Goal: Information Seeking & Learning: Find specific page/section

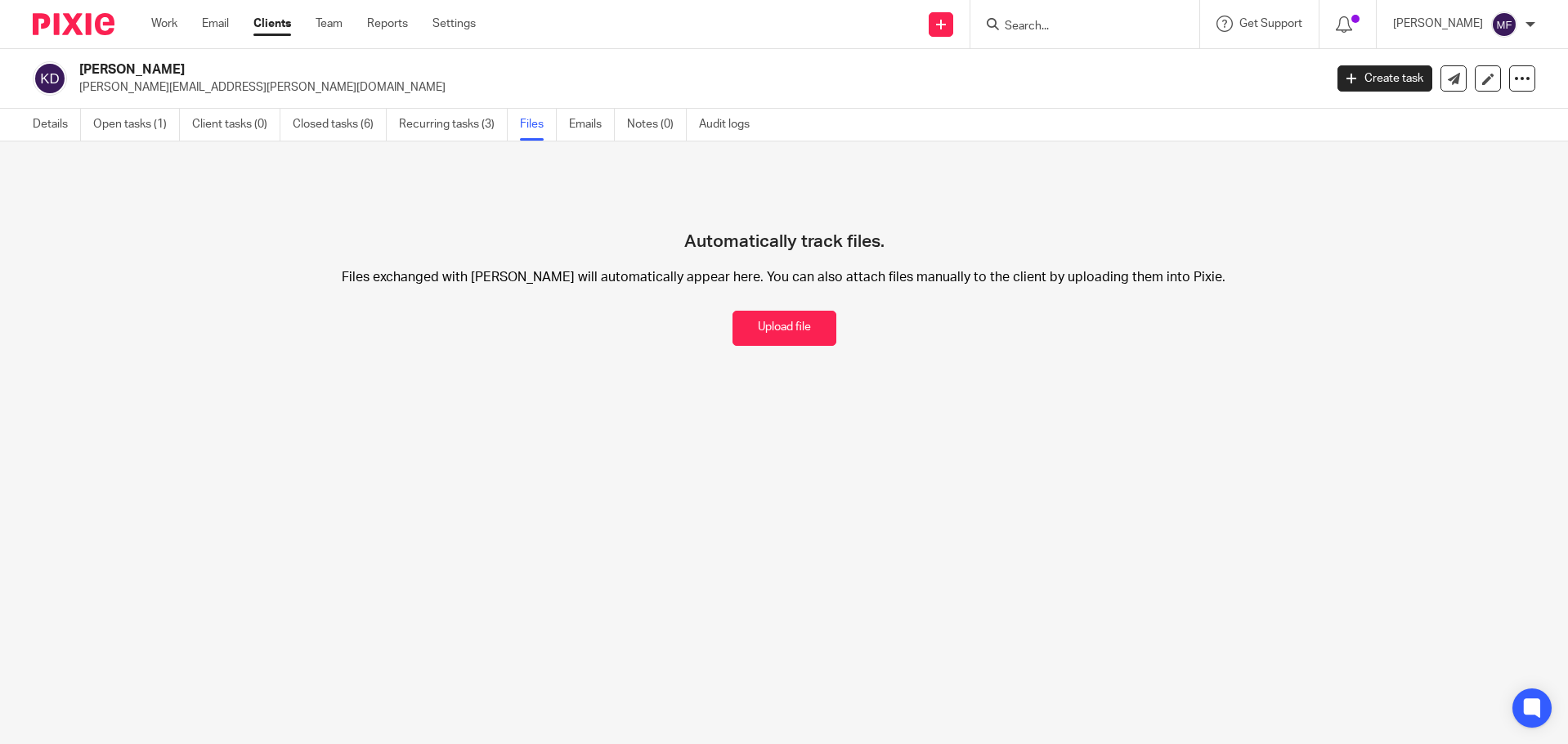
click at [1105, 15] on form at bounding box center [1090, 23] width 175 height 21
click at [1093, 22] on input "Search" at bounding box center [1077, 27] width 148 height 14
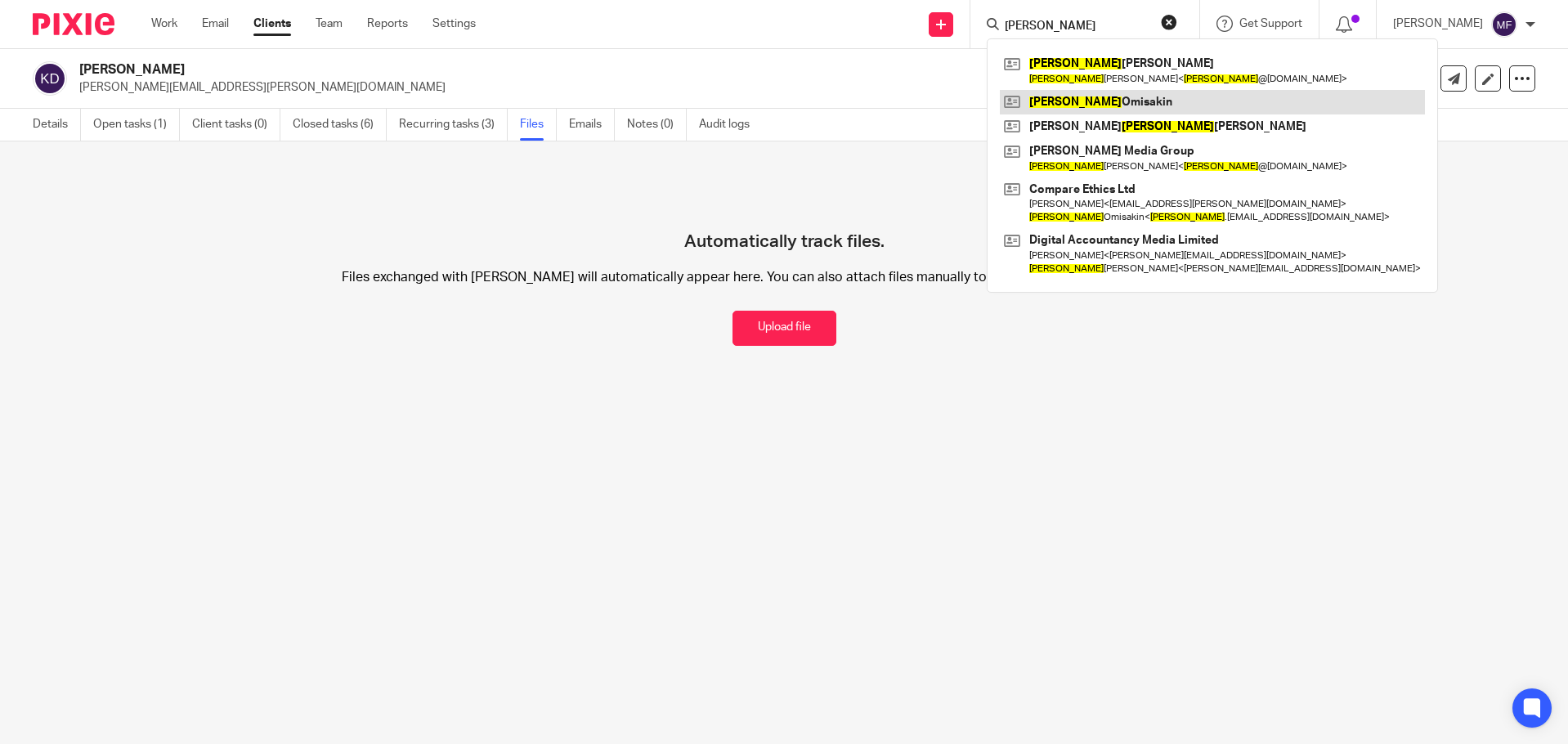
type input "james"
click at [1186, 94] on link at bounding box center [1213, 102] width 426 height 24
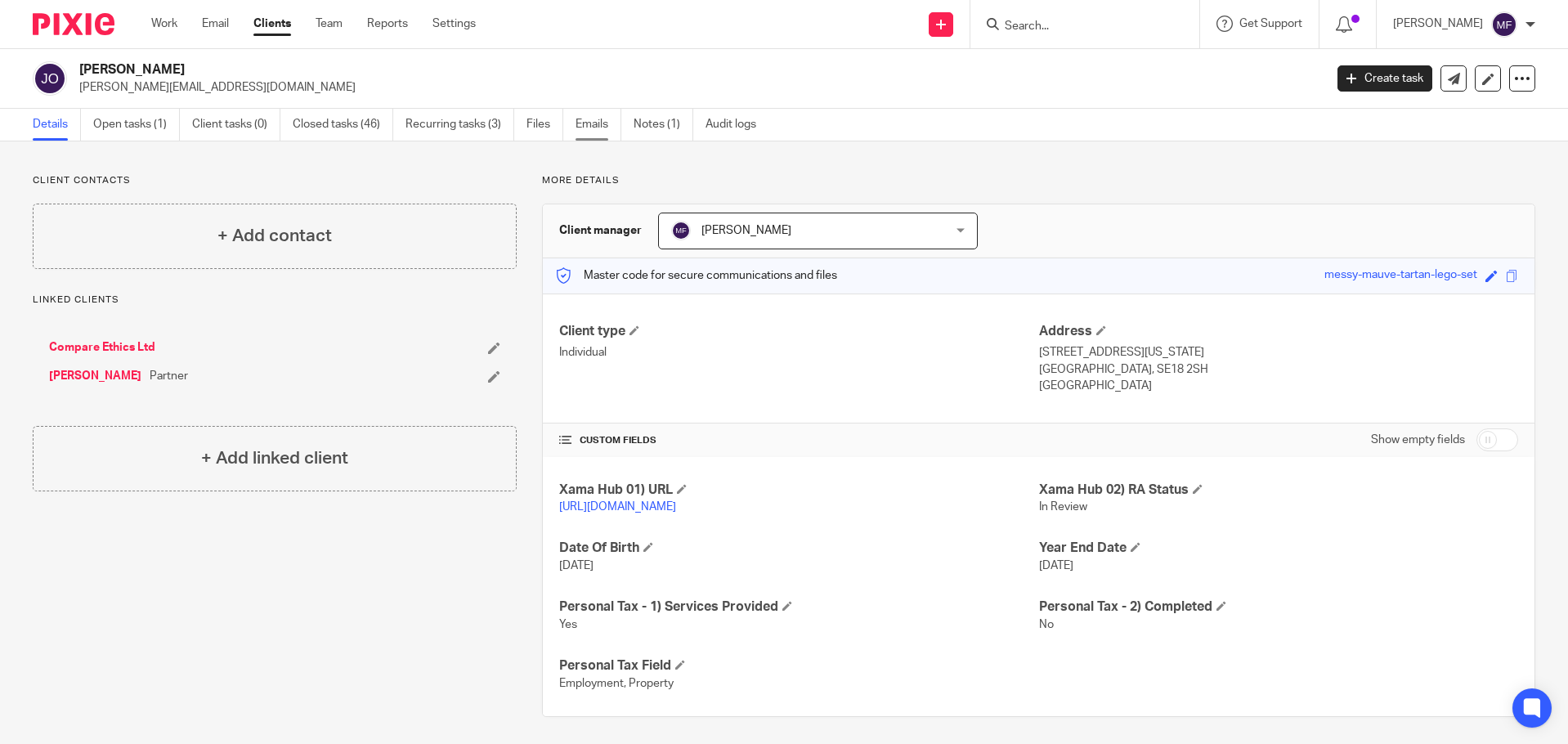
click at [587, 126] on link "Emails" at bounding box center [598, 124] width 46 height 31
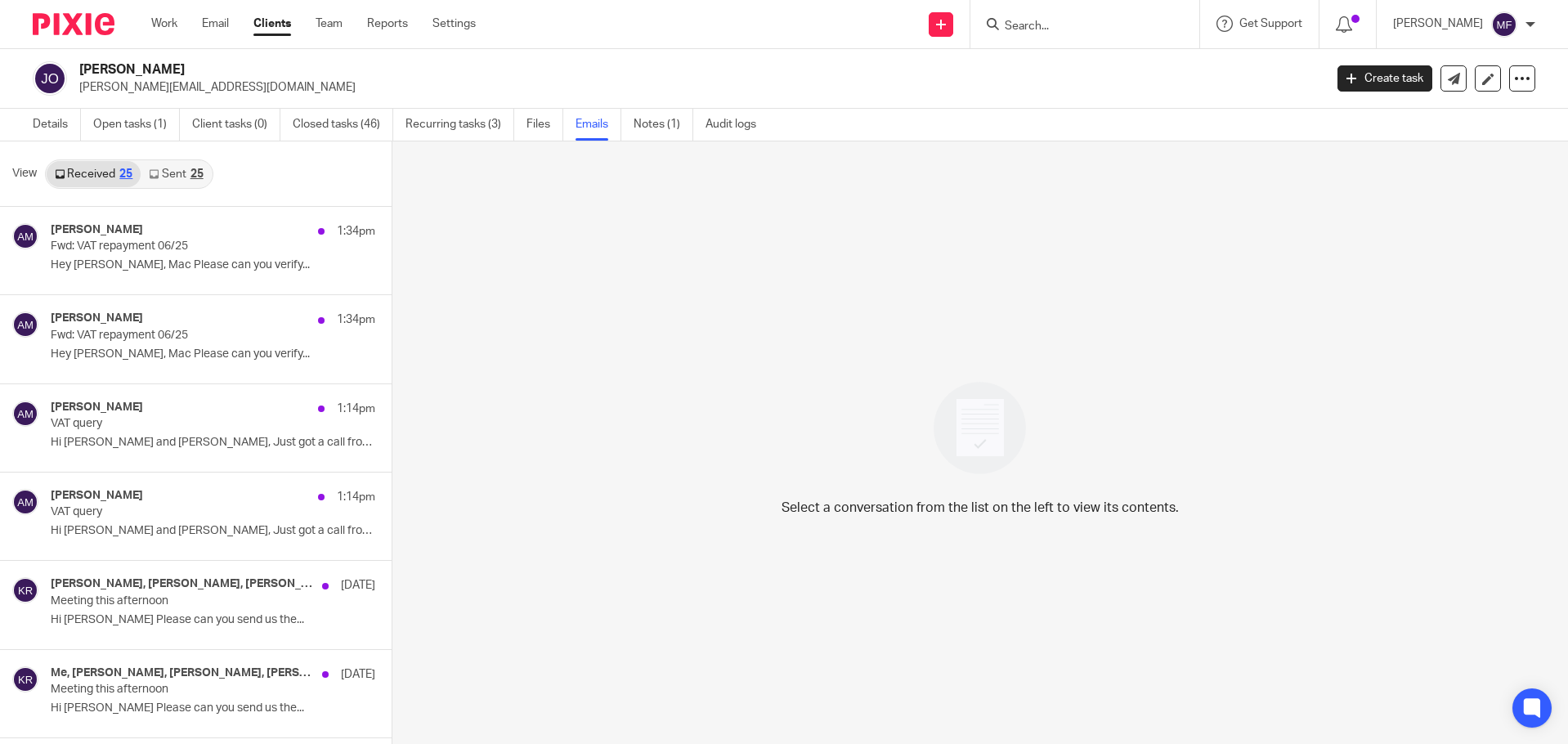
click at [186, 179] on link "Sent 25" at bounding box center [175, 174] width 70 height 26
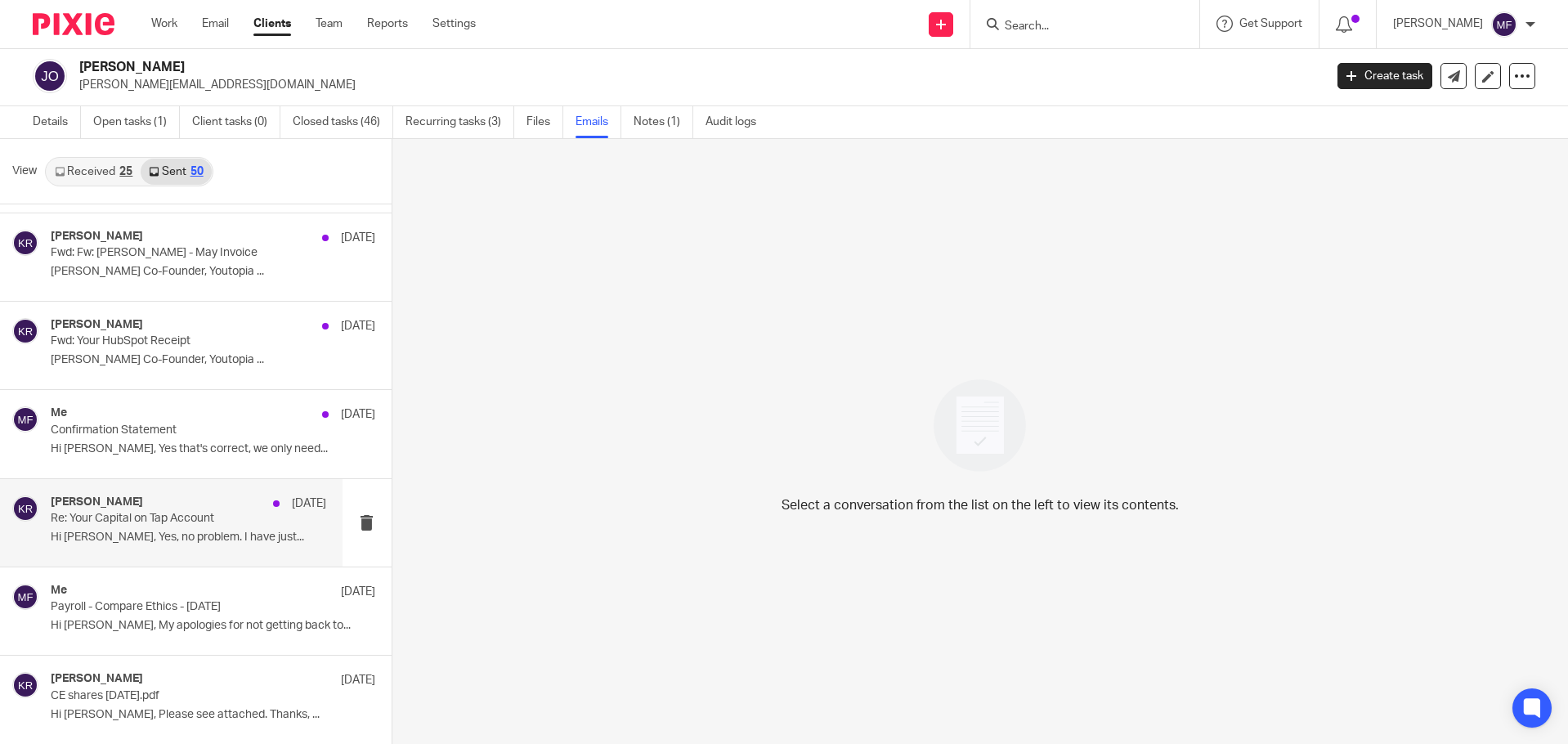
scroll to position [1880, 0]
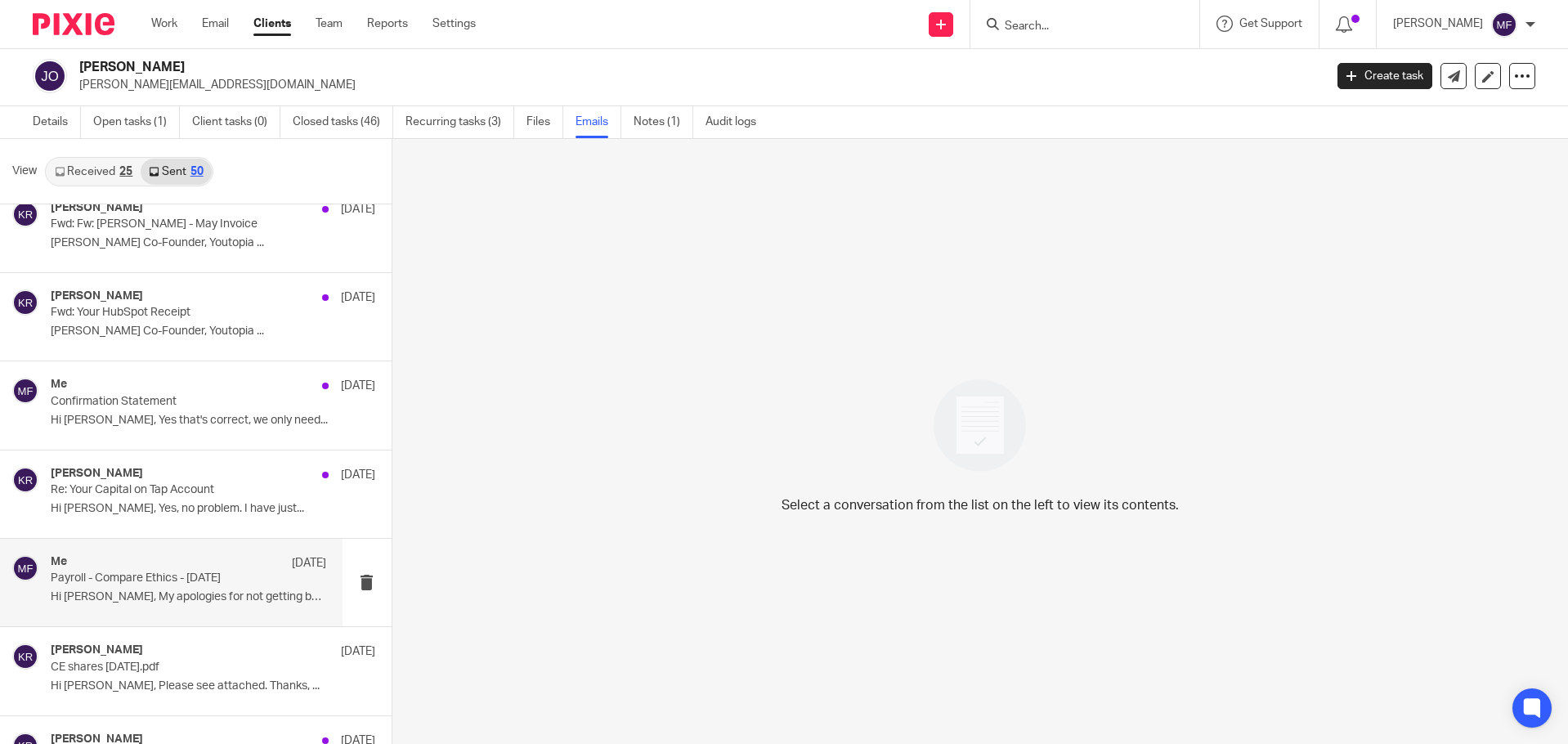
click at [164, 584] on p "Payroll - Compare Ethics - May 2025" at bounding box center [160, 578] width 220 height 13
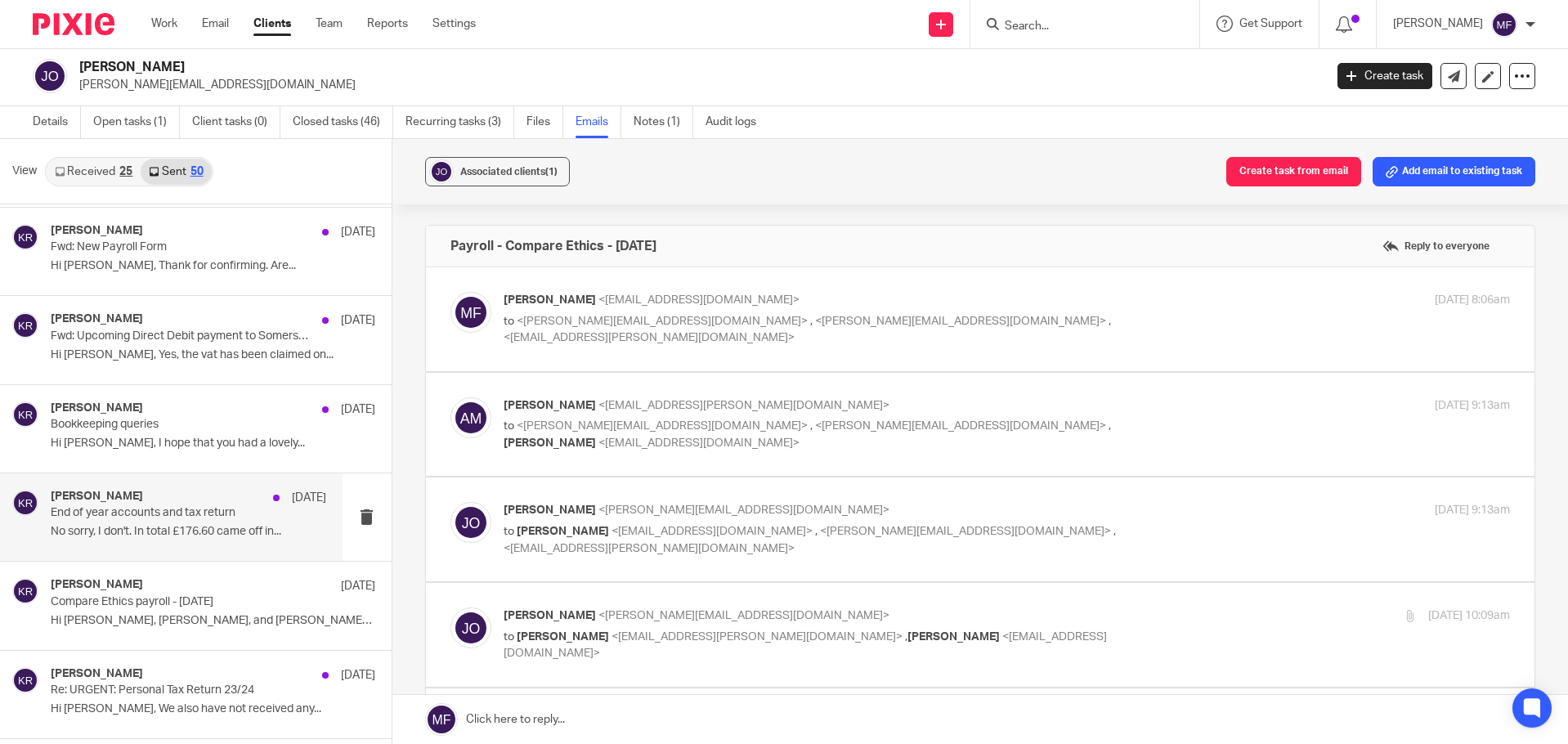
scroll to position [3943, 0]
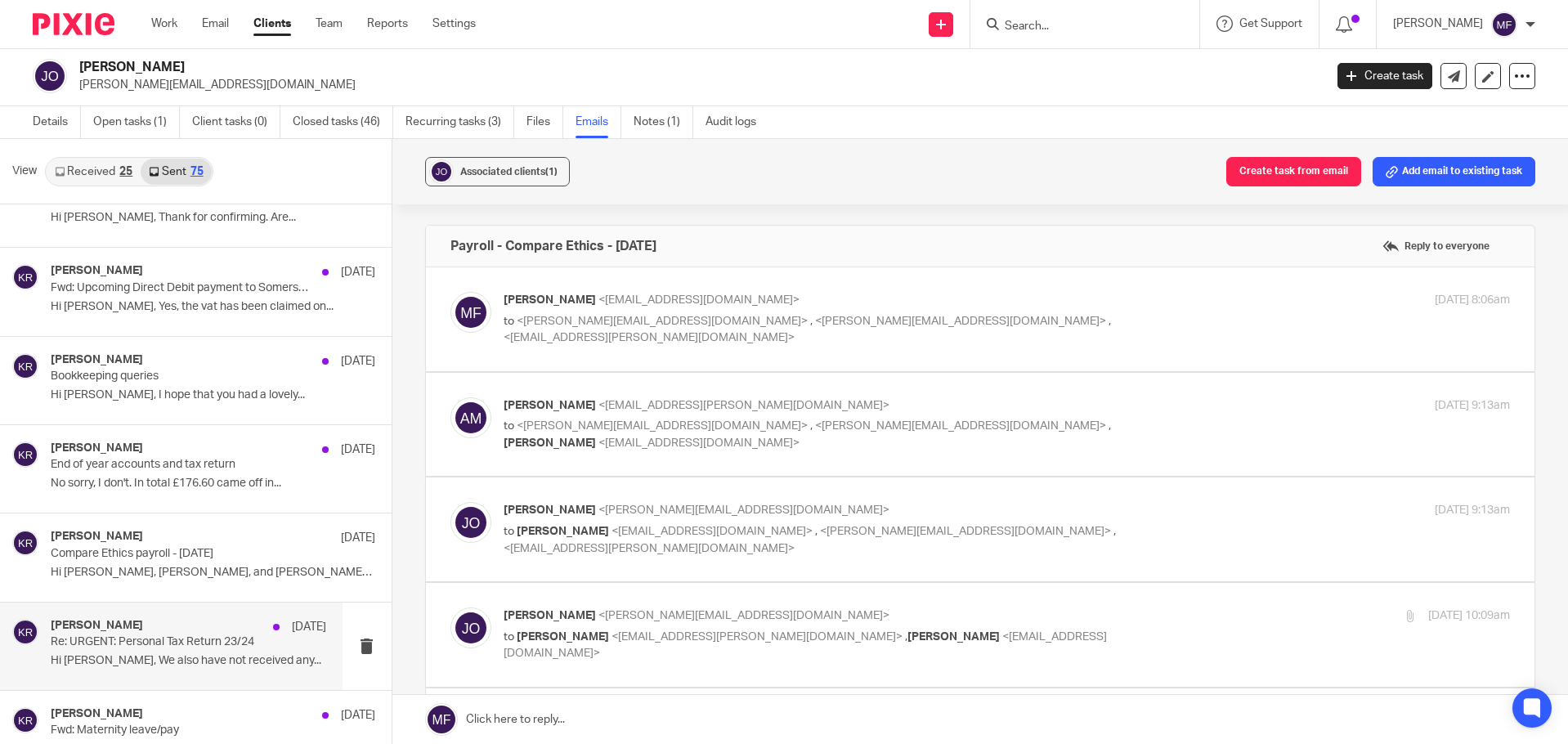
click at [148, 652] on div "Katherine Robertson 20 Feb Re: URGENT: Personal Tax Return 23/24 Hi James, We a…" at bounding box center [188, 646] width 275 height 55
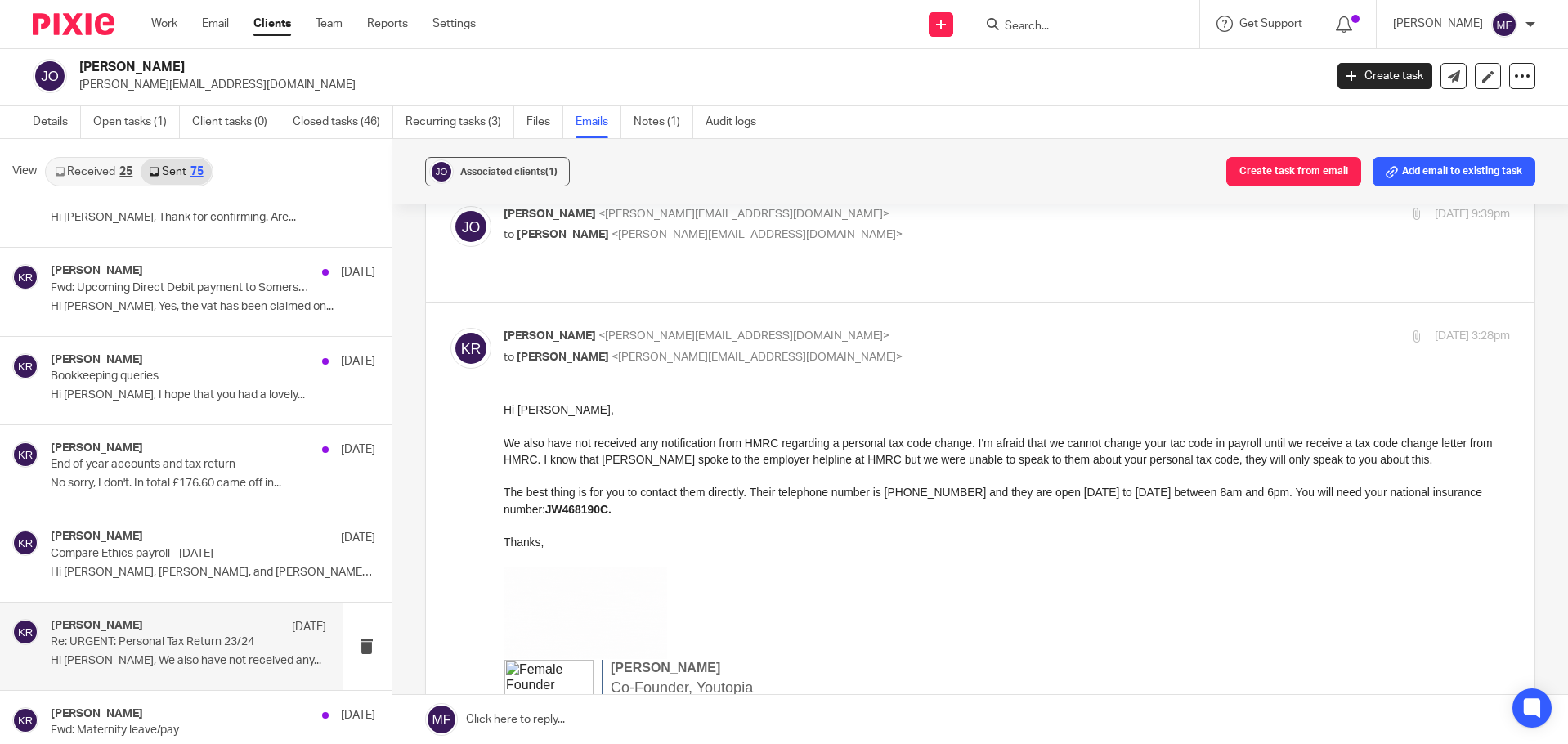
scroll to position [615, 0]
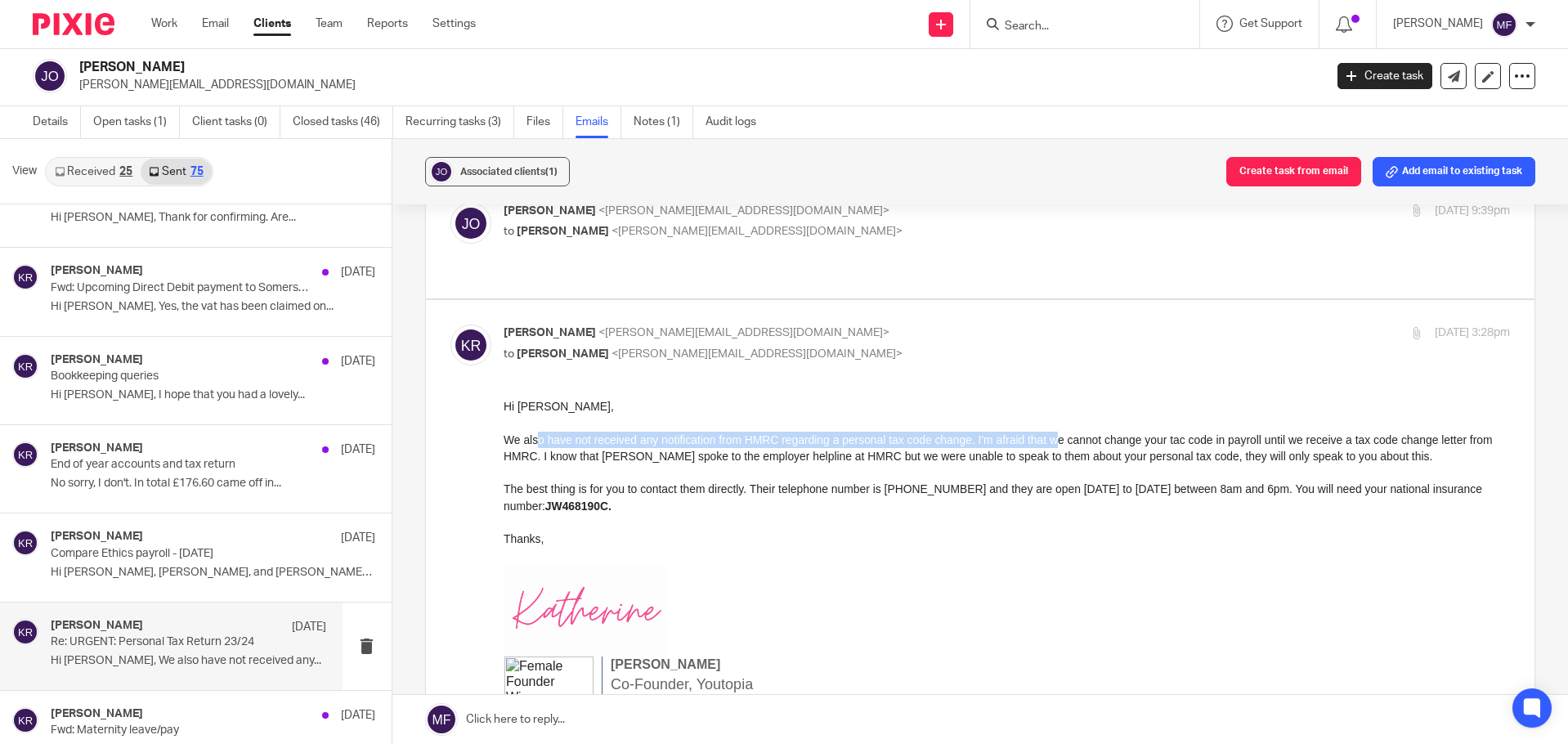
drag, startPoint x: 541, startPoint y: 435, endPoint x: 1135, endPoint y: 433, distance: 594.0
click at [1135, 433] on span "We also have not received any notification from HMRC regarding a personal tax c…" at bounding box center [998, 447] width 990 height 30
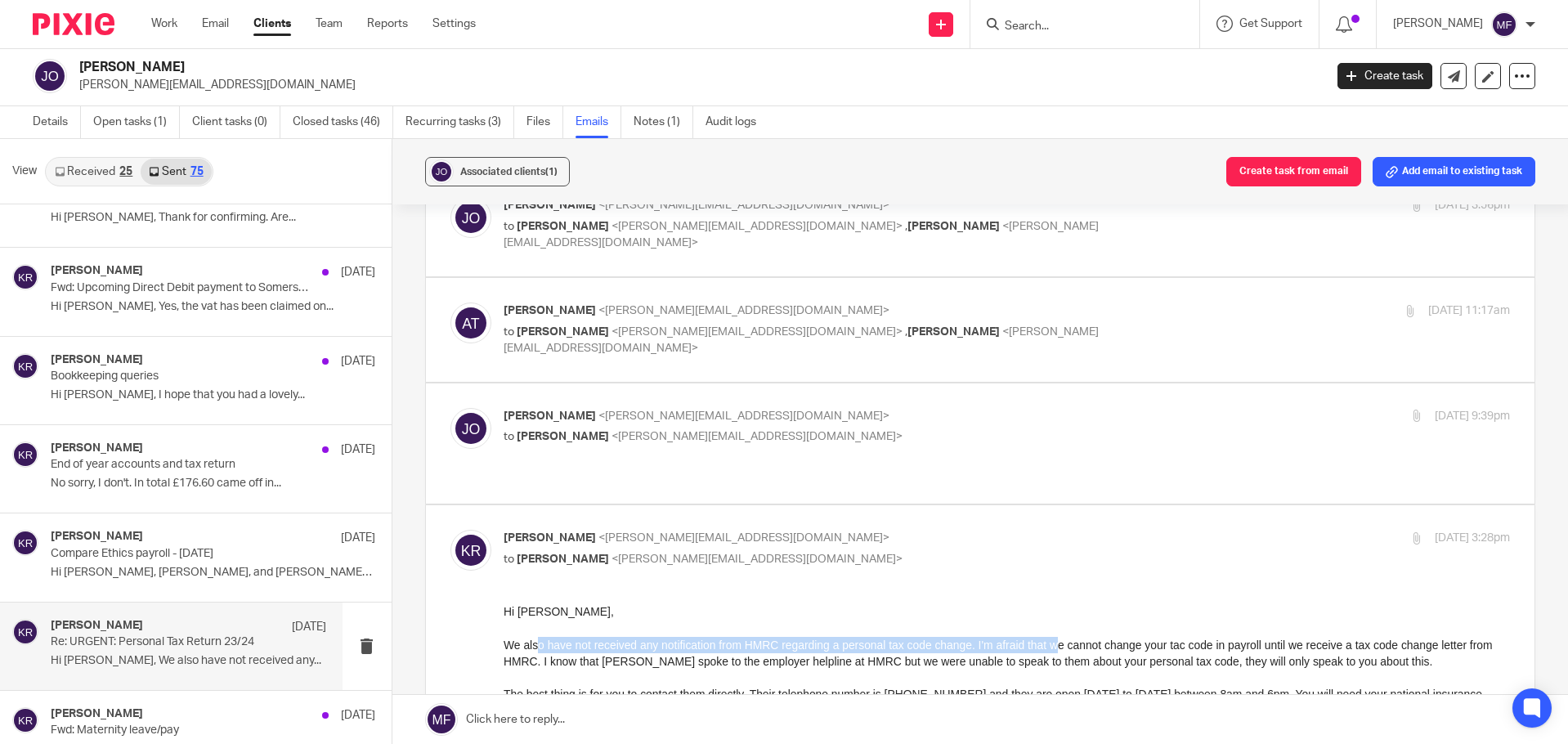
scroll to position [371, 0]
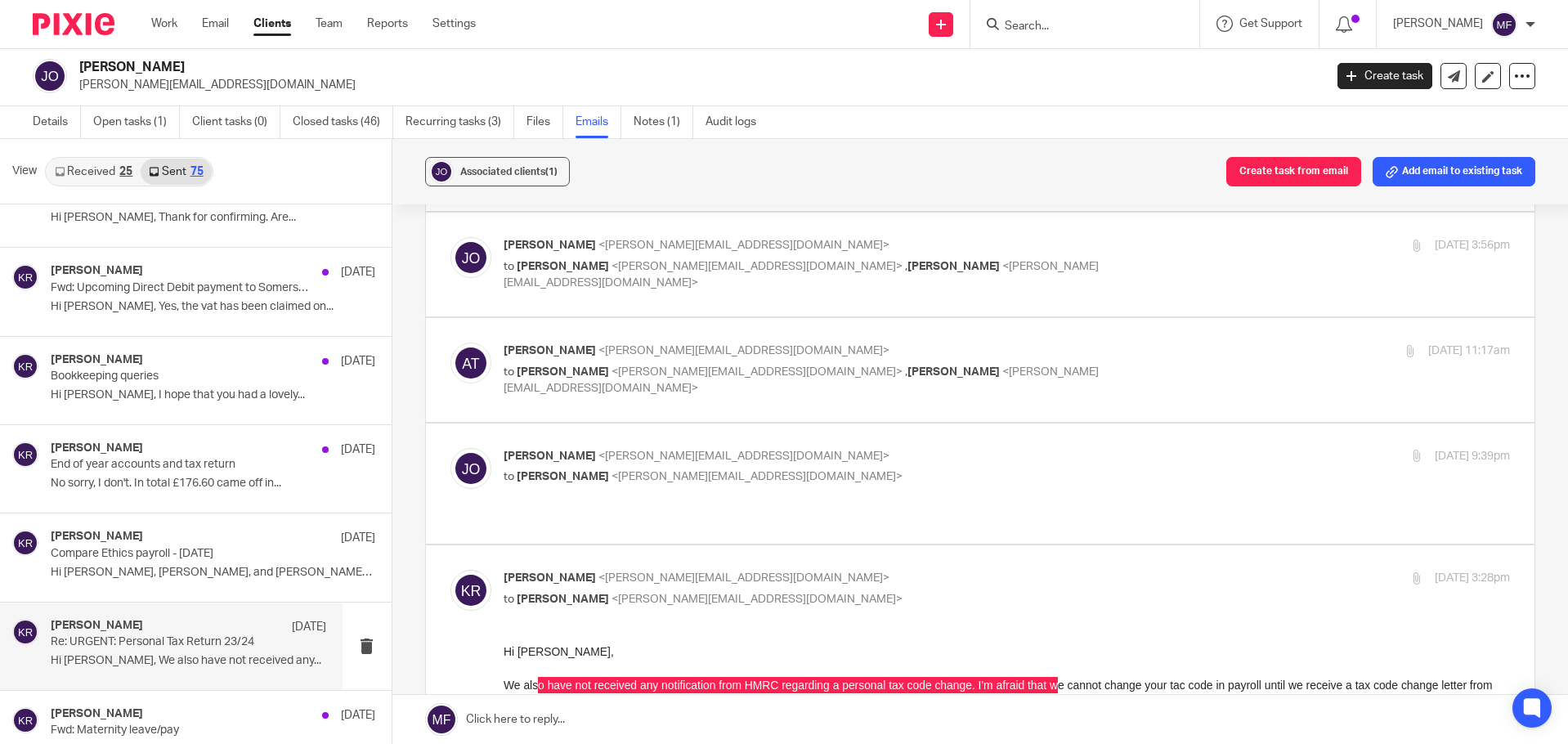
click at [658, 486] on div "James Omisakin <james.omisakin@compareethics.com> to Katherine Robertson <kathe…" at bounding box center [1008, 468] width 1008 height 40
checkbox input "true"
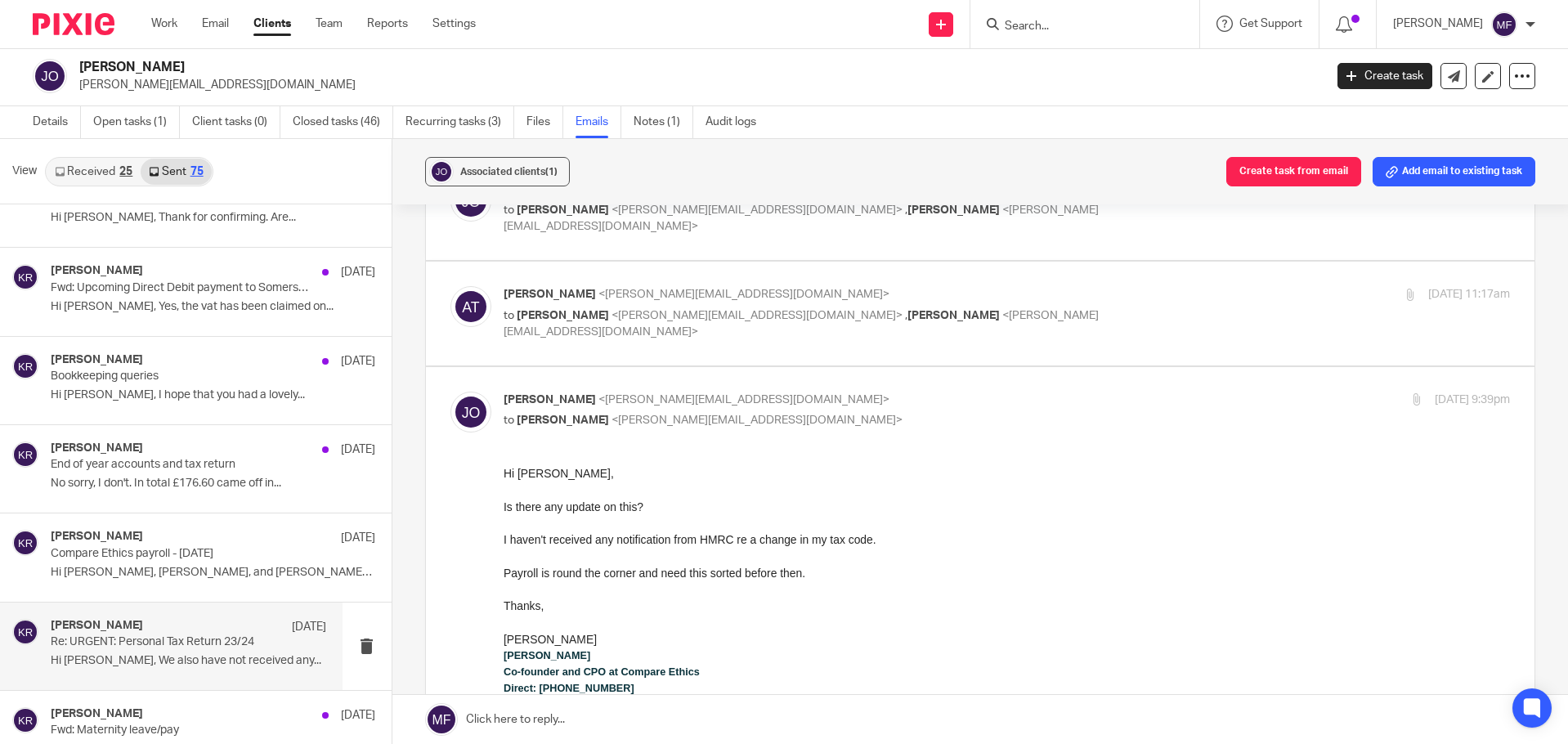
scroll to position [453, 0]
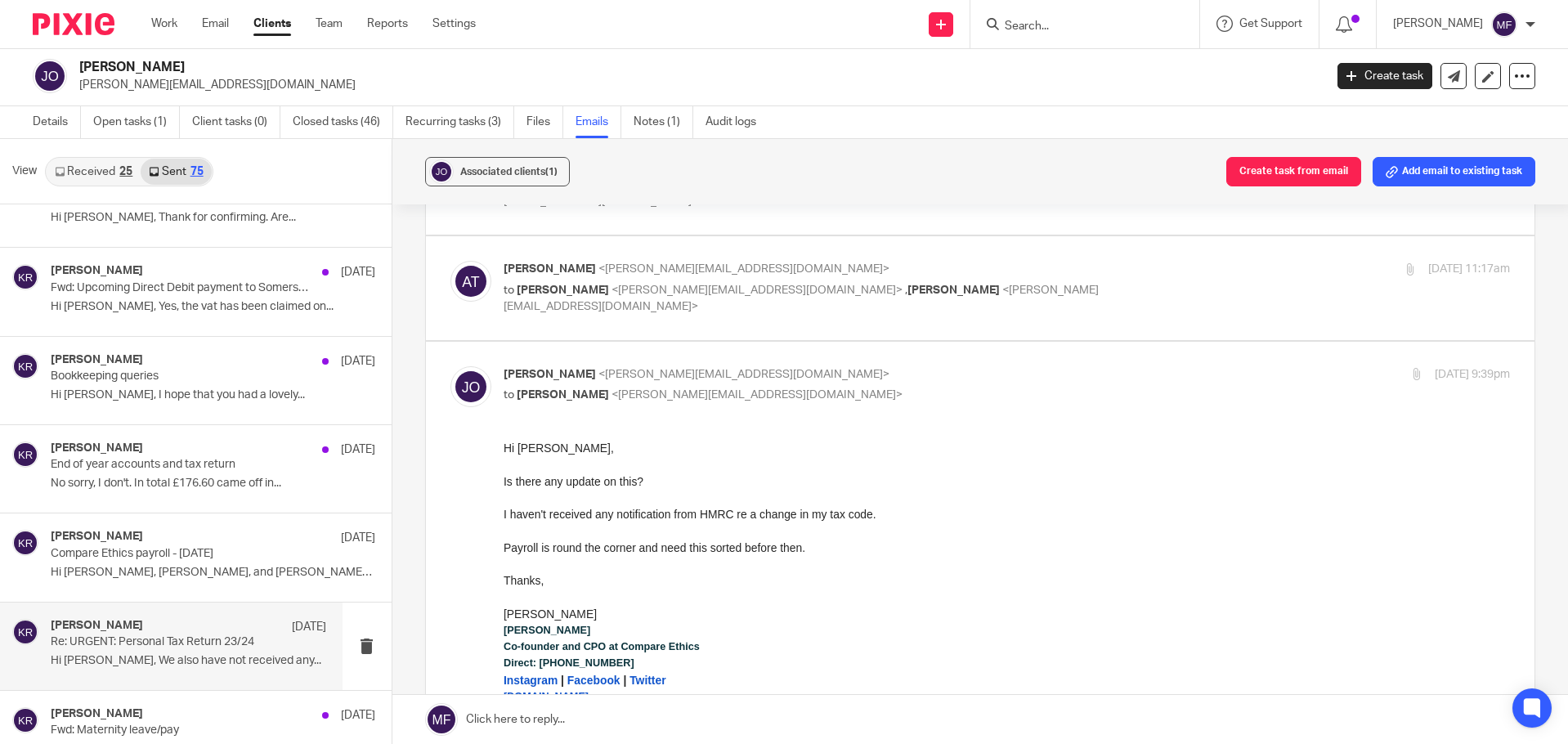
click at [791, 290] on span "<james.omisakin@compareethics.com>" at bounding box center [757, 290] width 291 height 12
checkbox input "true"
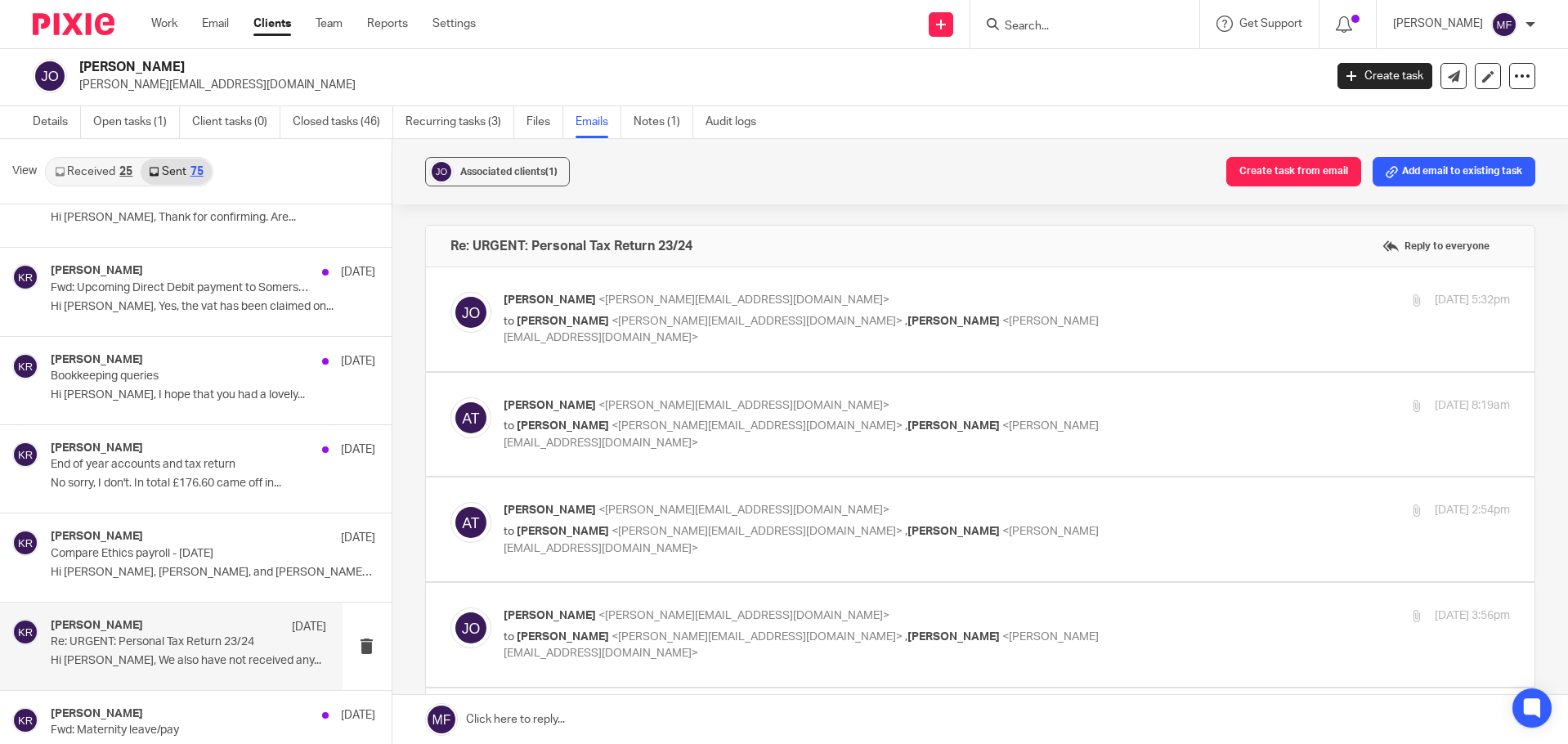
scroll to position [0, 0]
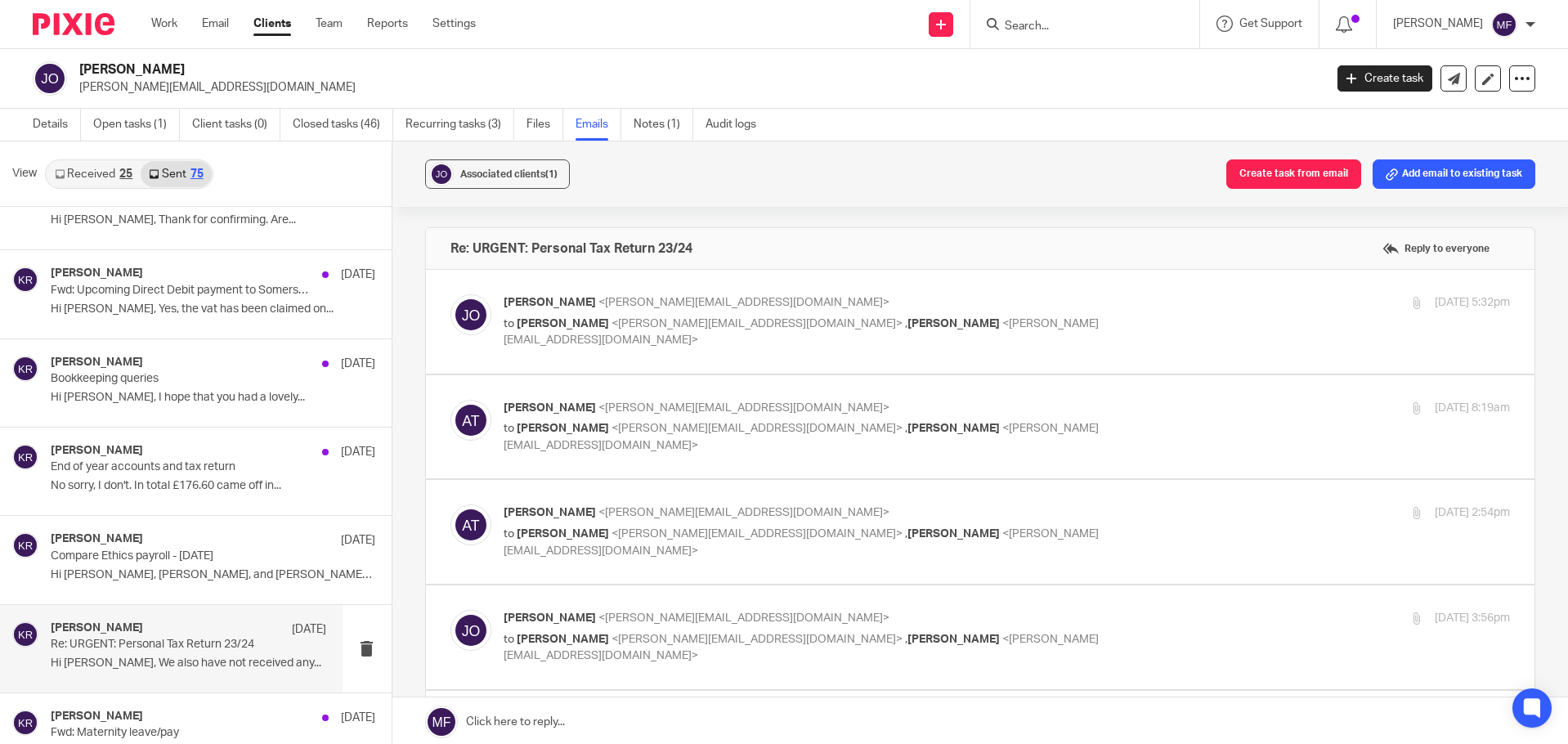
click at [719, 345] on div "James Omisakin <james.omisakin@compareethics.com> to Ashley Thomson <ashley@you…" at bounding box center [981, 321] width 1061 height 55
click at [677, 304] on span "<james.omisakin@compareethics.com>" at bounding box center [744, 302] width 291 height 12
checkbox input "true"
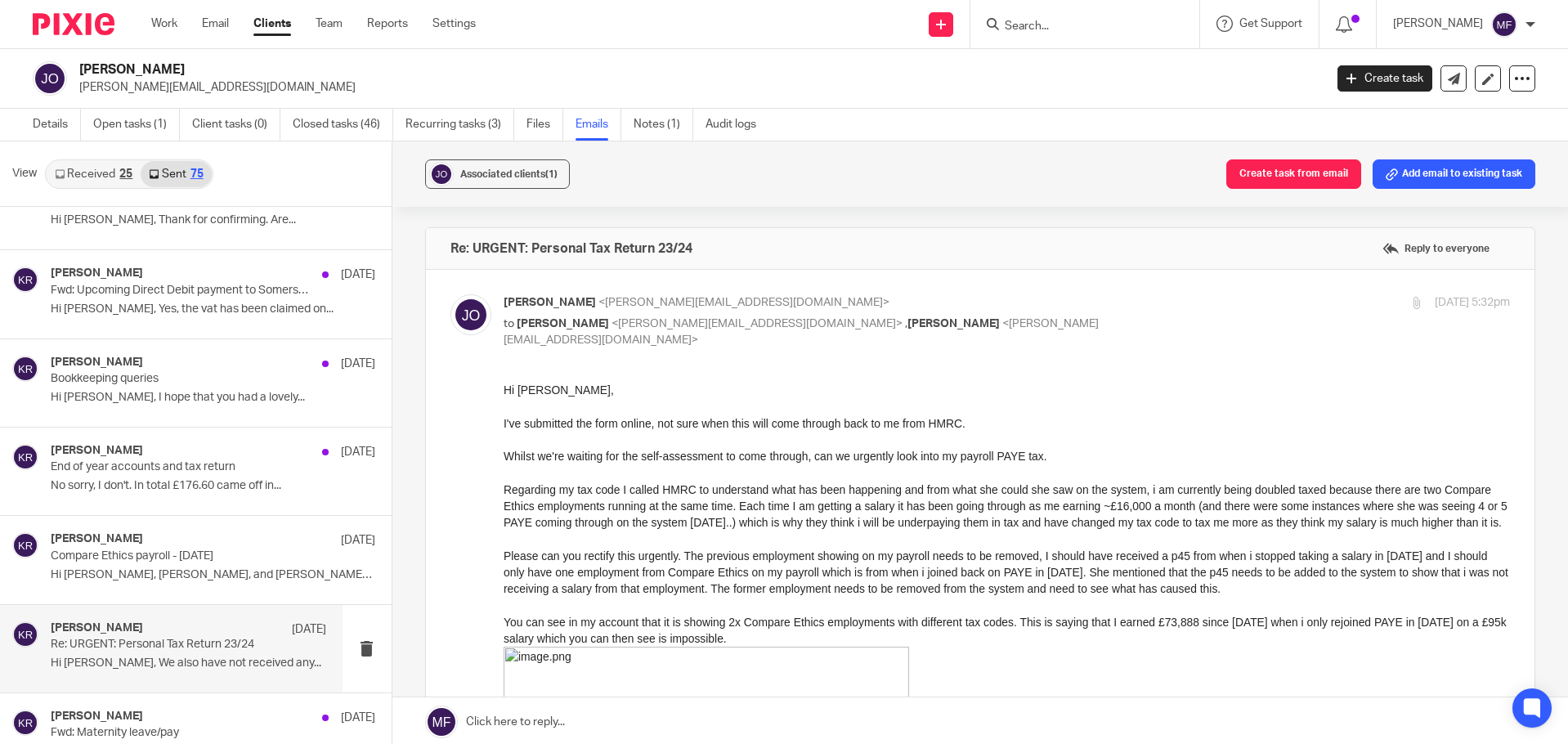
scroll to position [82, 0]
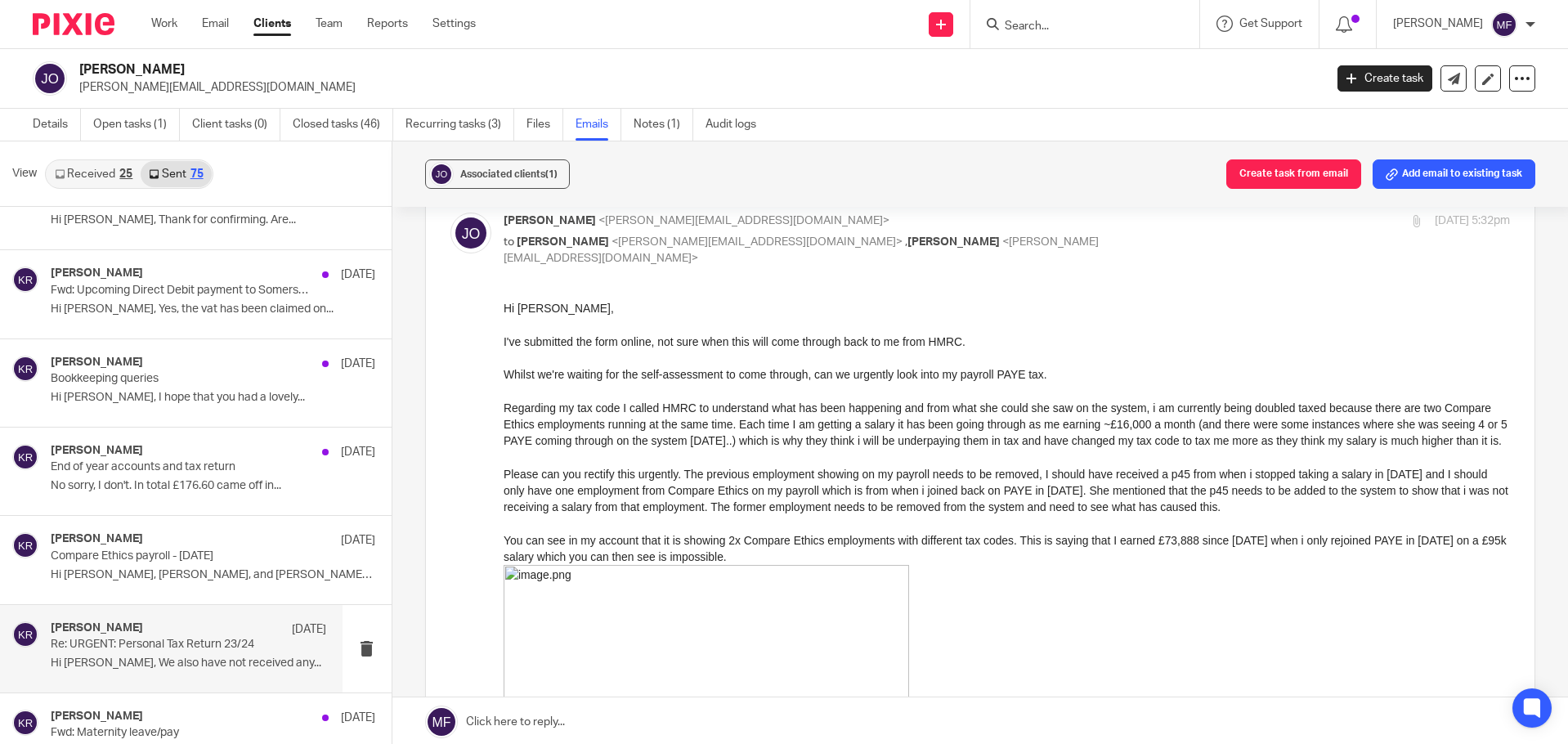
drag, startPoint x: 1000, startPoint y: 689, endPoint x: 723, endPoint y: 419, distance: 386.8
click at [694, 389] on div at bounding box center [1007, 390] width 1008 height 16
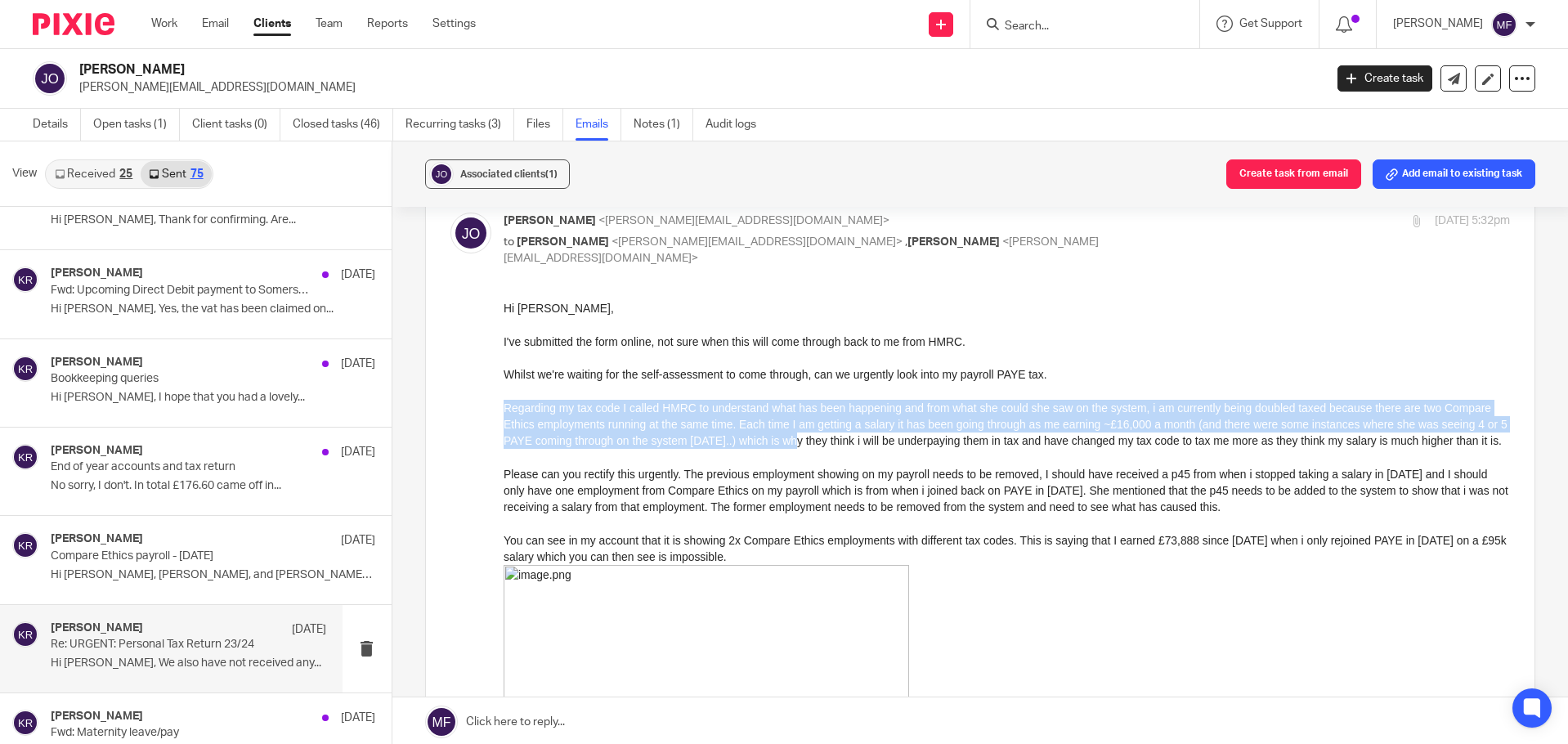
drag, startPoint x: 504, startPoint y: 406, endPoint x: 802, endPoint y: 445, distance: 300.5
click at [802, 445] on div "Regarding my tax code I called HMRC to understand what has been happening and f…" at bounding box center [1007, 424] width 1008 height 49
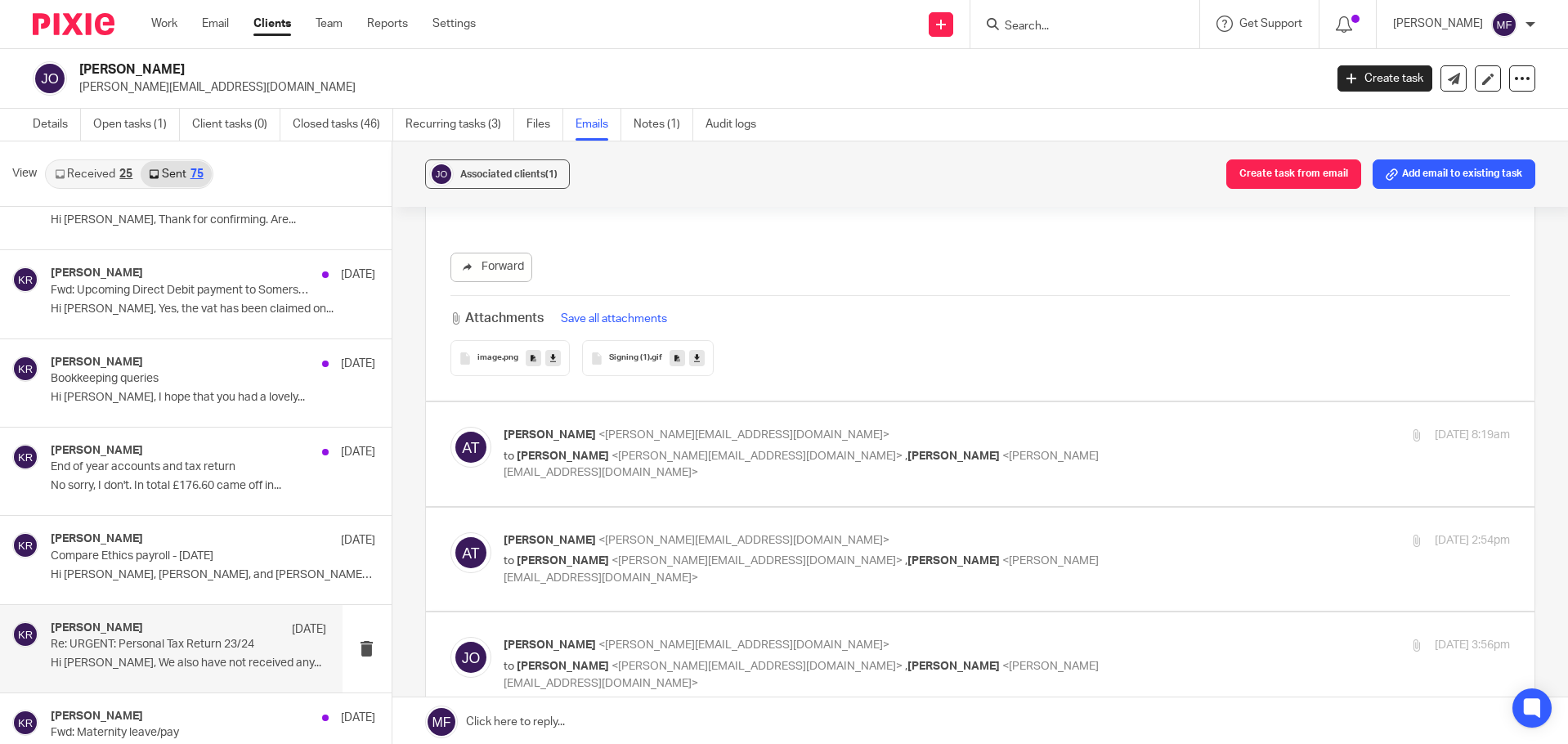
scroll to position [1144, 0]
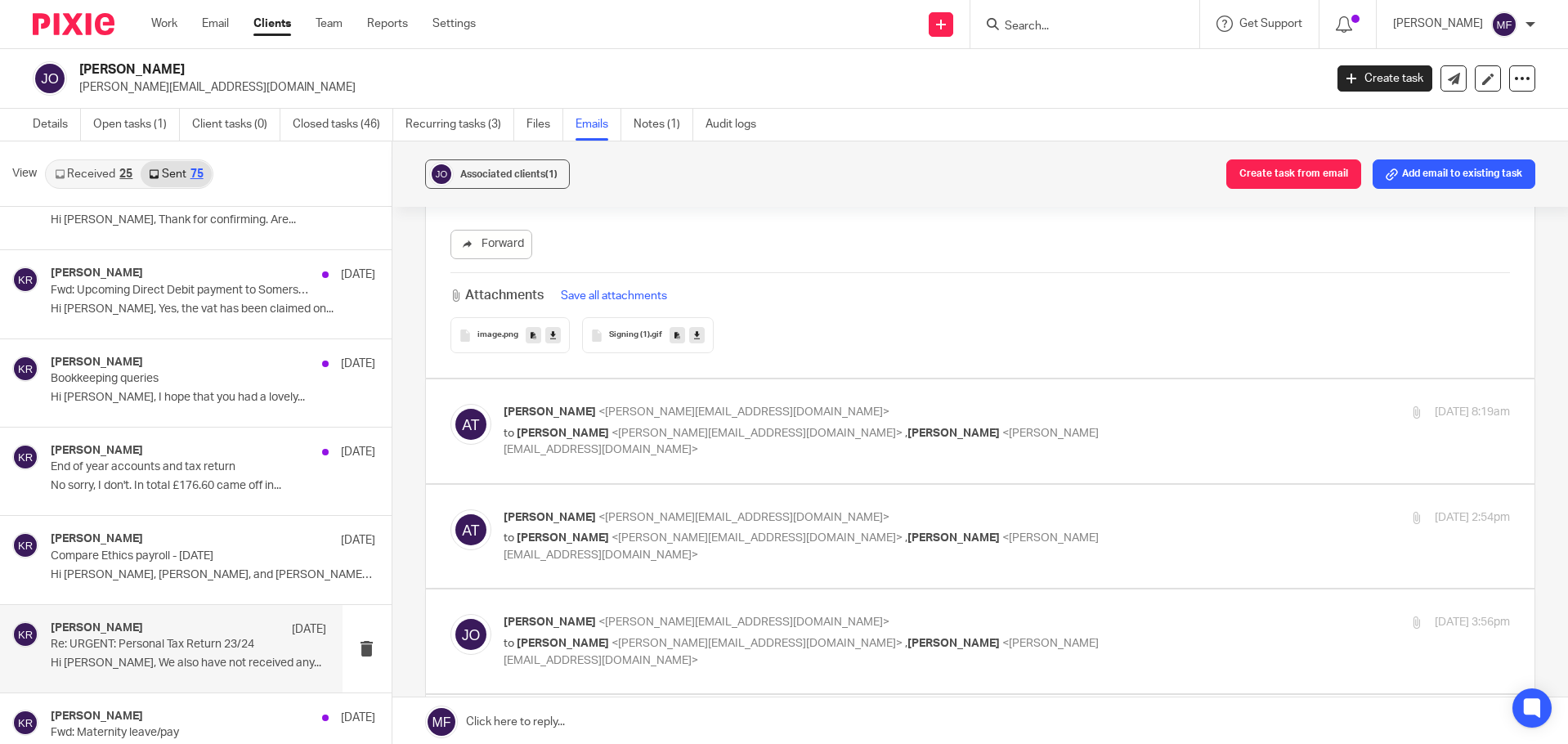
click at [712, 458] on div "Ashley Thomson <ashley@youtopia.co.uk> to James Omisakin <james.omisakin@compar…" at bounding box center [981, 431] width 1061 height 55
click at [703, 420] on p "Ashley Thomson <ashley@youtopia.co.uk>" at bounding box center [839, 412] width 671 height 17
checkbox input "true"
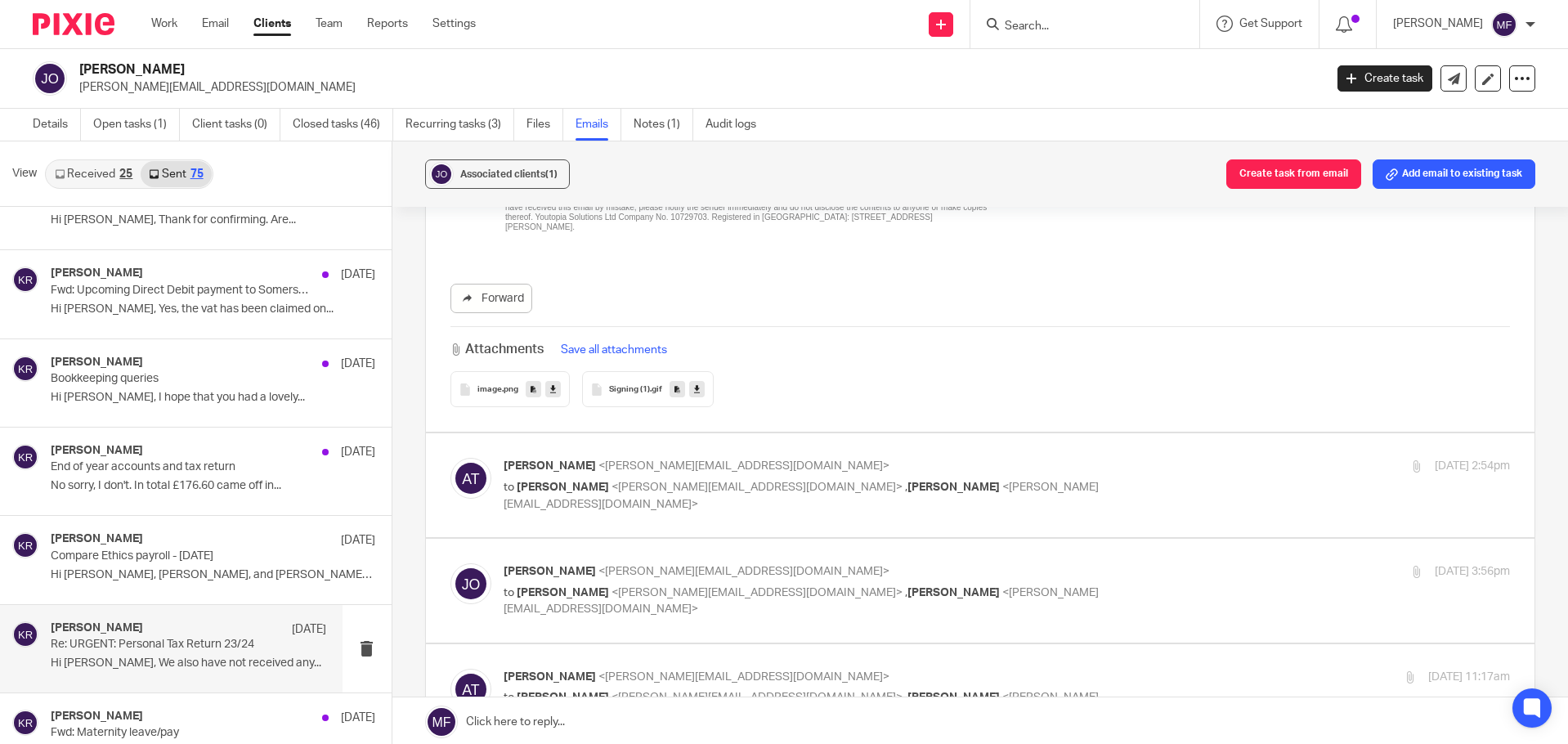
scroll to position [2126, 0]
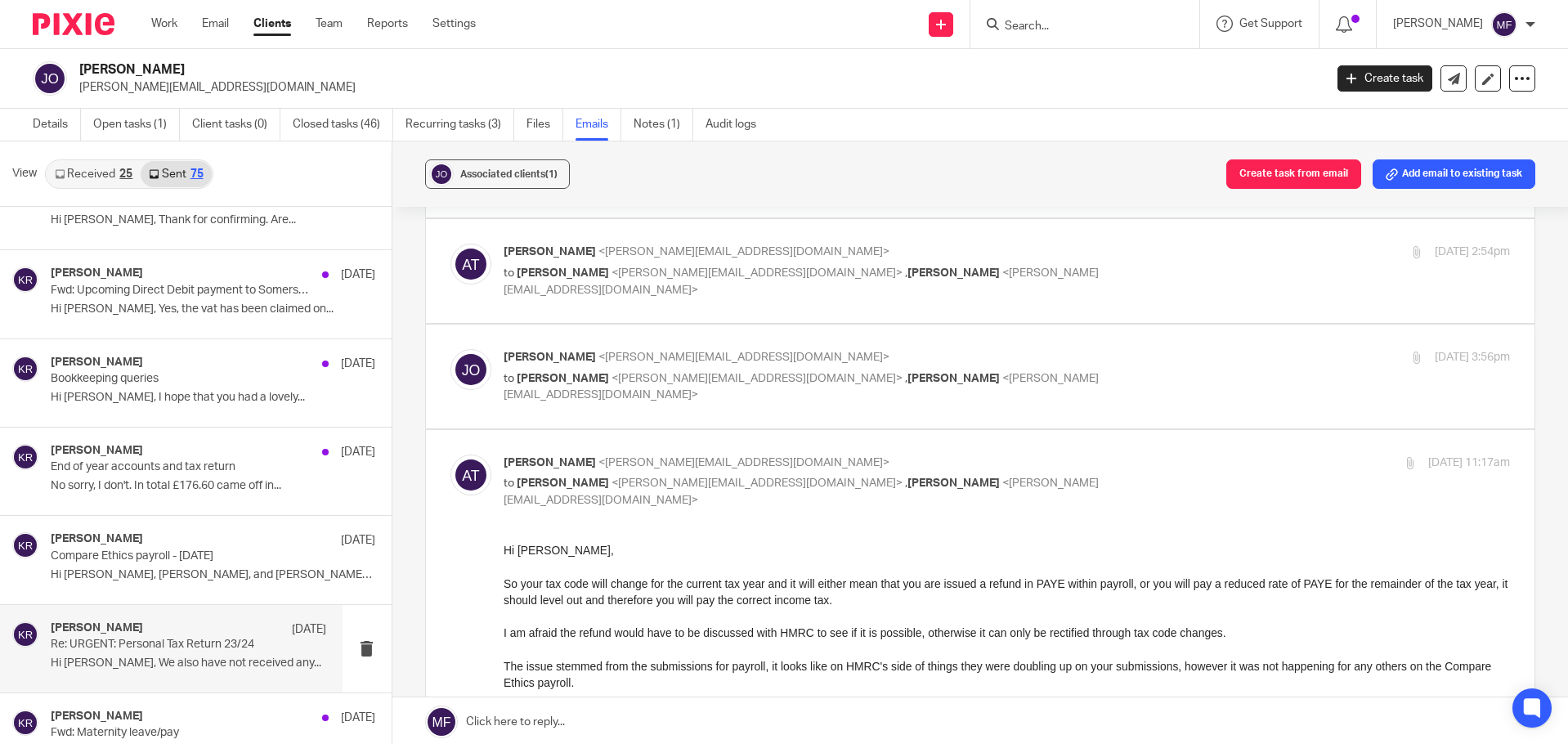
click at [651, 293] on div "Ashley Thomson <ashley@youtopia.co.uk> to James Omisakin <james.omisakin@compar…" at bounding box center [981, 271] width 1061 height 55
click at [657, 285] on div "Ashley Thomson <ashley@youtopia.co.uk> to James Omisakin <james.omisakin@compar…" at bounding box center [981, 271] width 1061 height 55
click at [647, 282] on p "to James Omisakin <james.omisakin@compareethics.com> , Katherine Robertson <kat…" at bounding box center [839, 281] width 671 height 33
checkbox input "true"
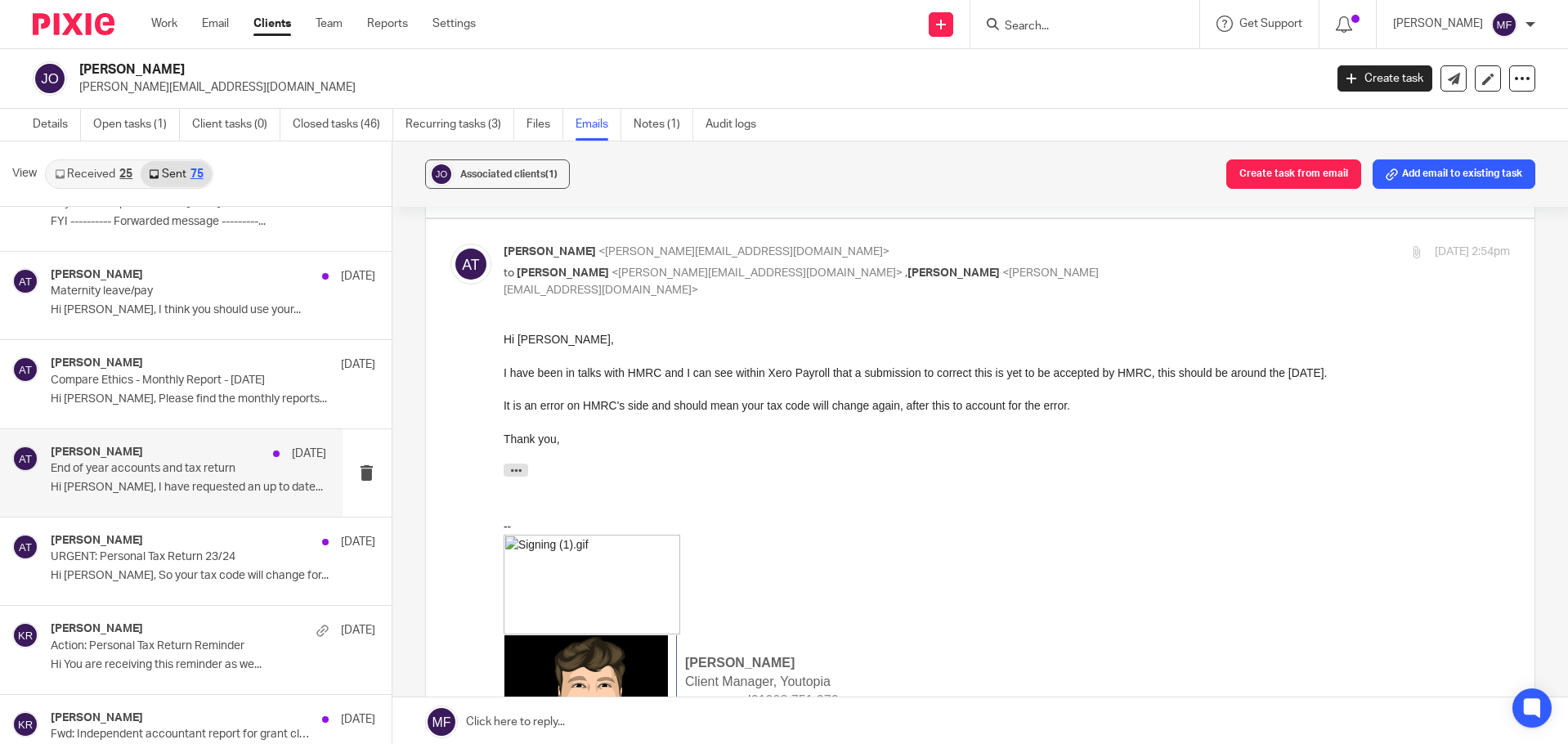
scroll to position [4679, 0]
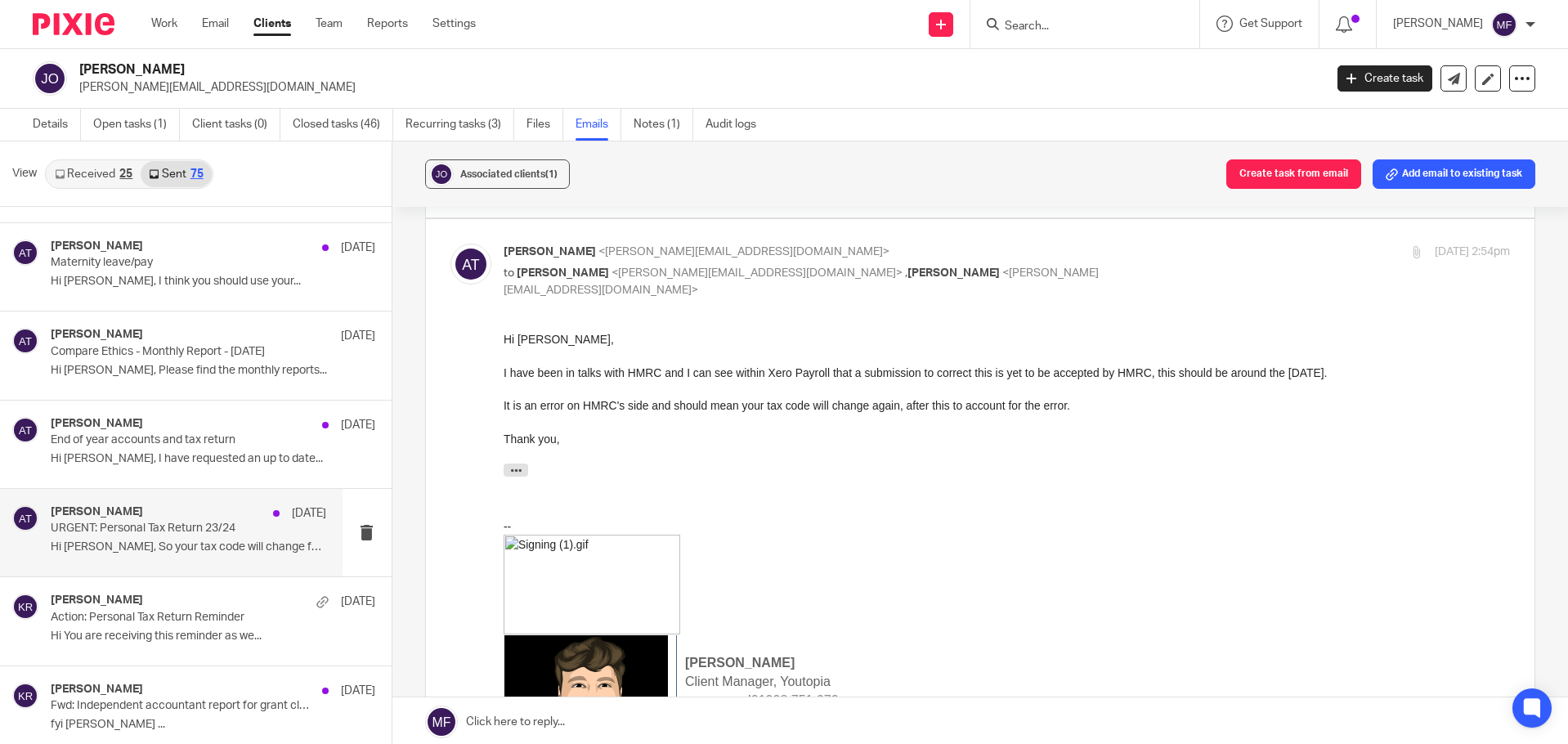
click at [175, 530] on p "URGENT: Personal Tax Return 23/24" at bounding box center [160, 528] width 220 height 13
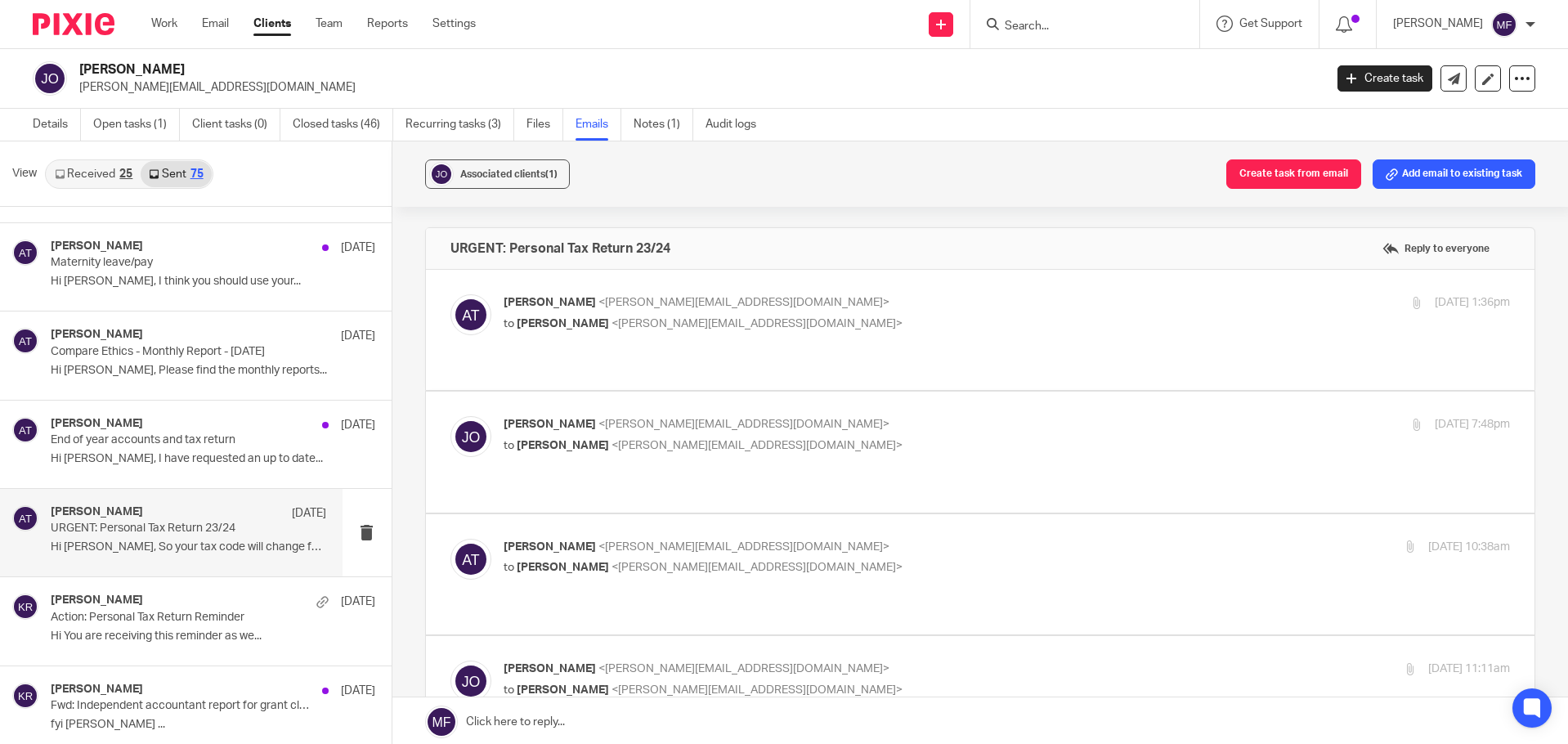
scroll to position [0, 0]
click at [649, 323] on span "<james.omisakin@compareethics.com>" at bounding box center [757, 324] width 291 height 12
checkbox input "true"
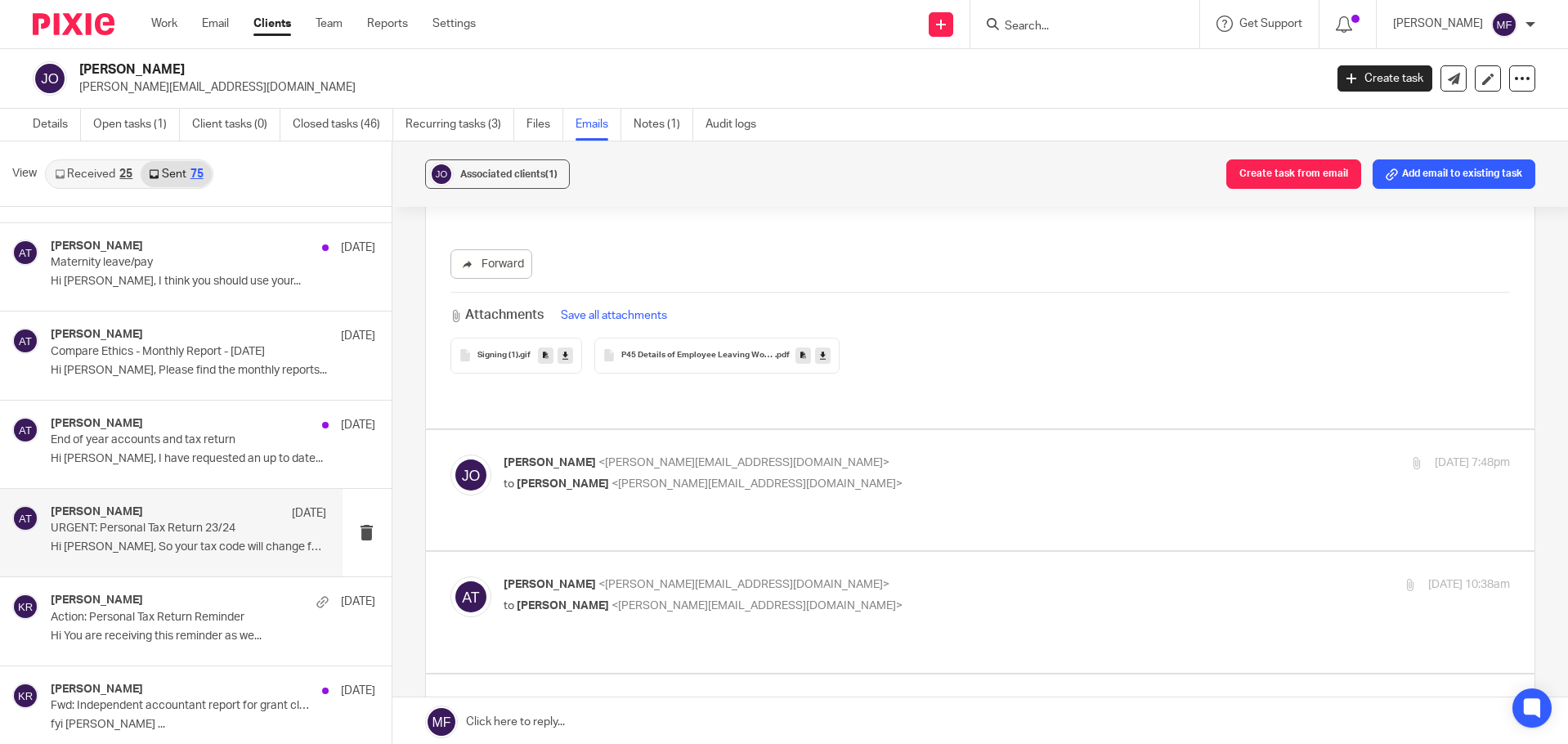
scroll to position [818, 0]
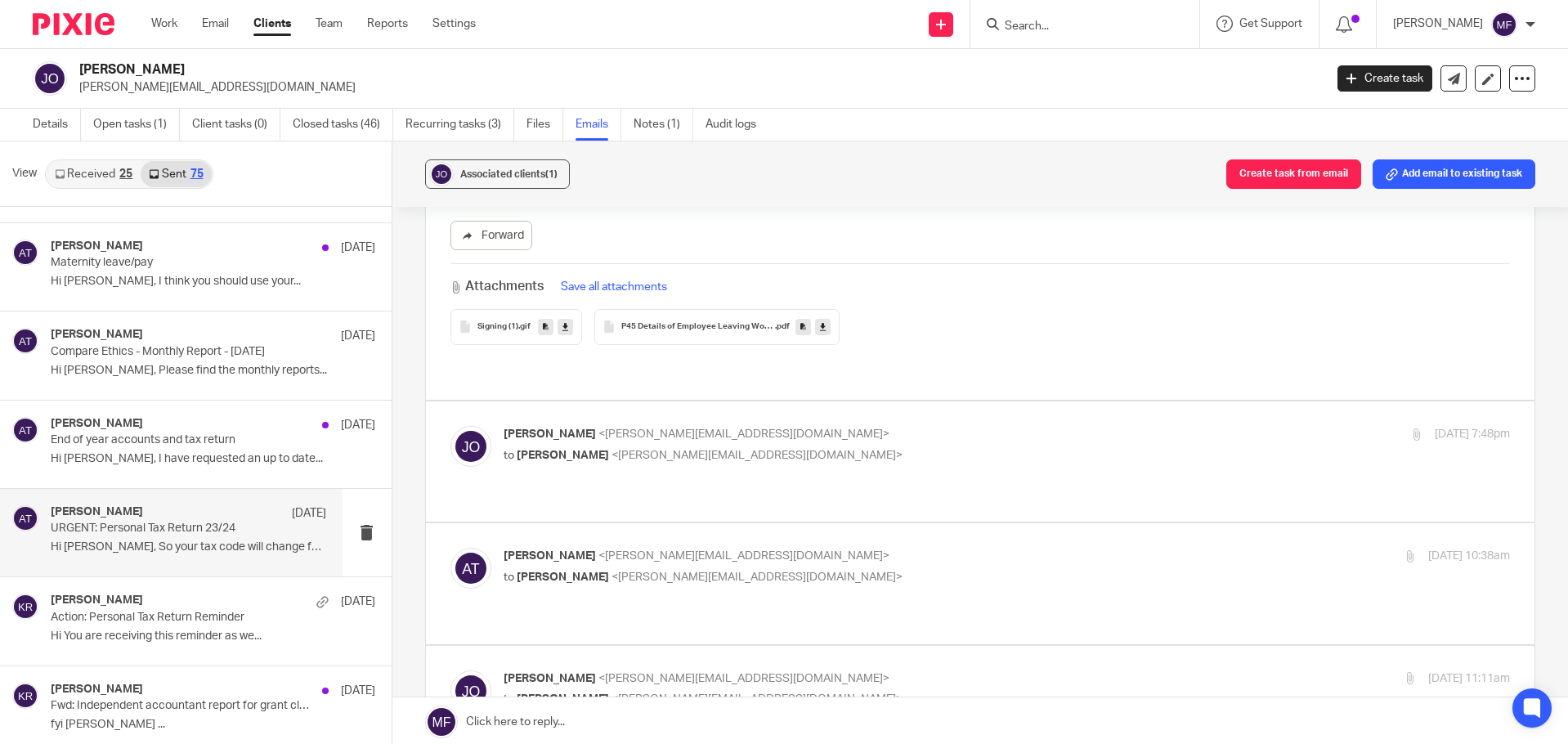
click at [689, 450] on span "<ashley@youtopia.co.uk>" at bounding box center [757, 455] width 291 height 12
checkbox input "true"
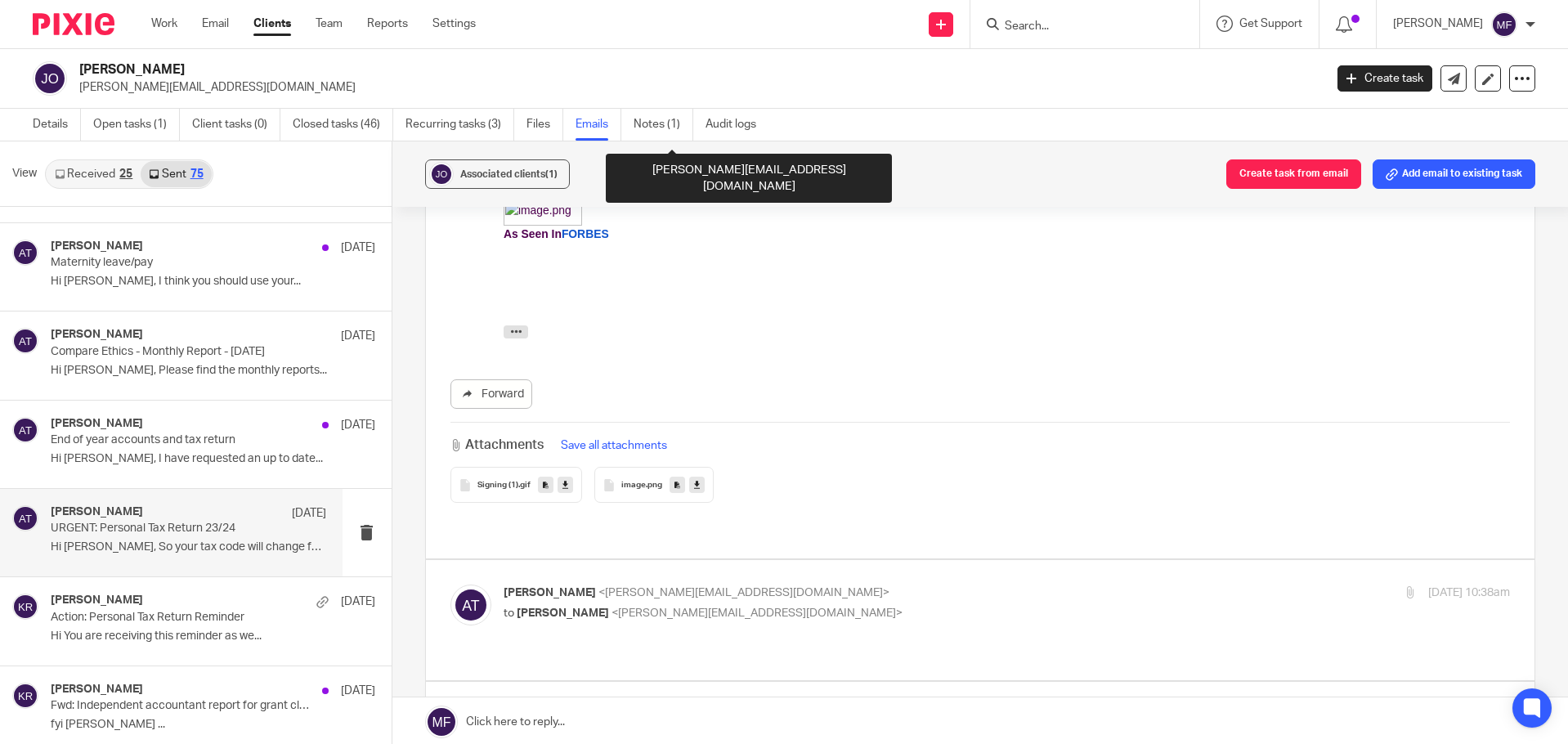
scroll to position [1390, 0]
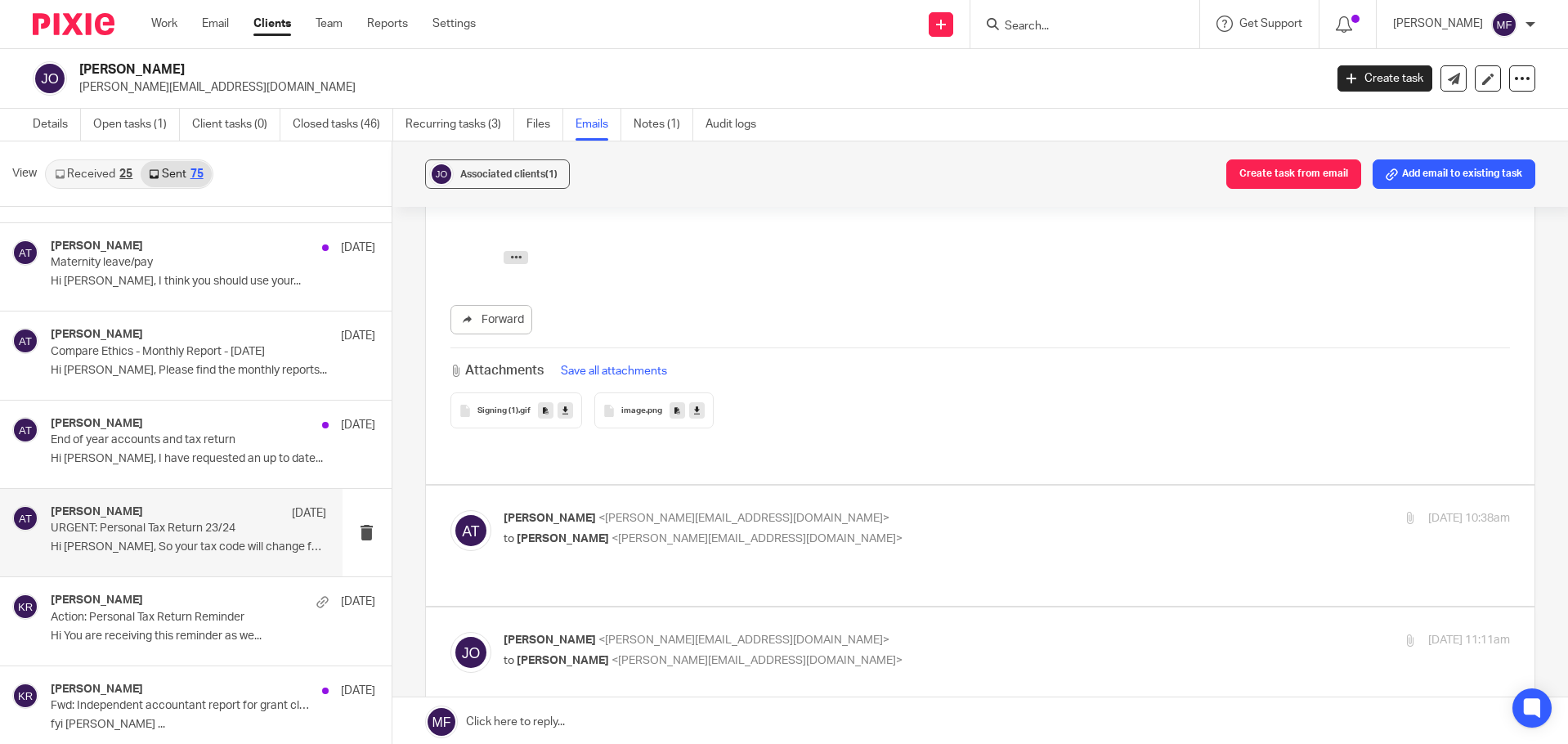
click at [684, 510] on p "Ashley Thomson <ashley@youtopia.co.uk>" at bounding box center [839, 518] width 671 height 17
checkbox input "true"
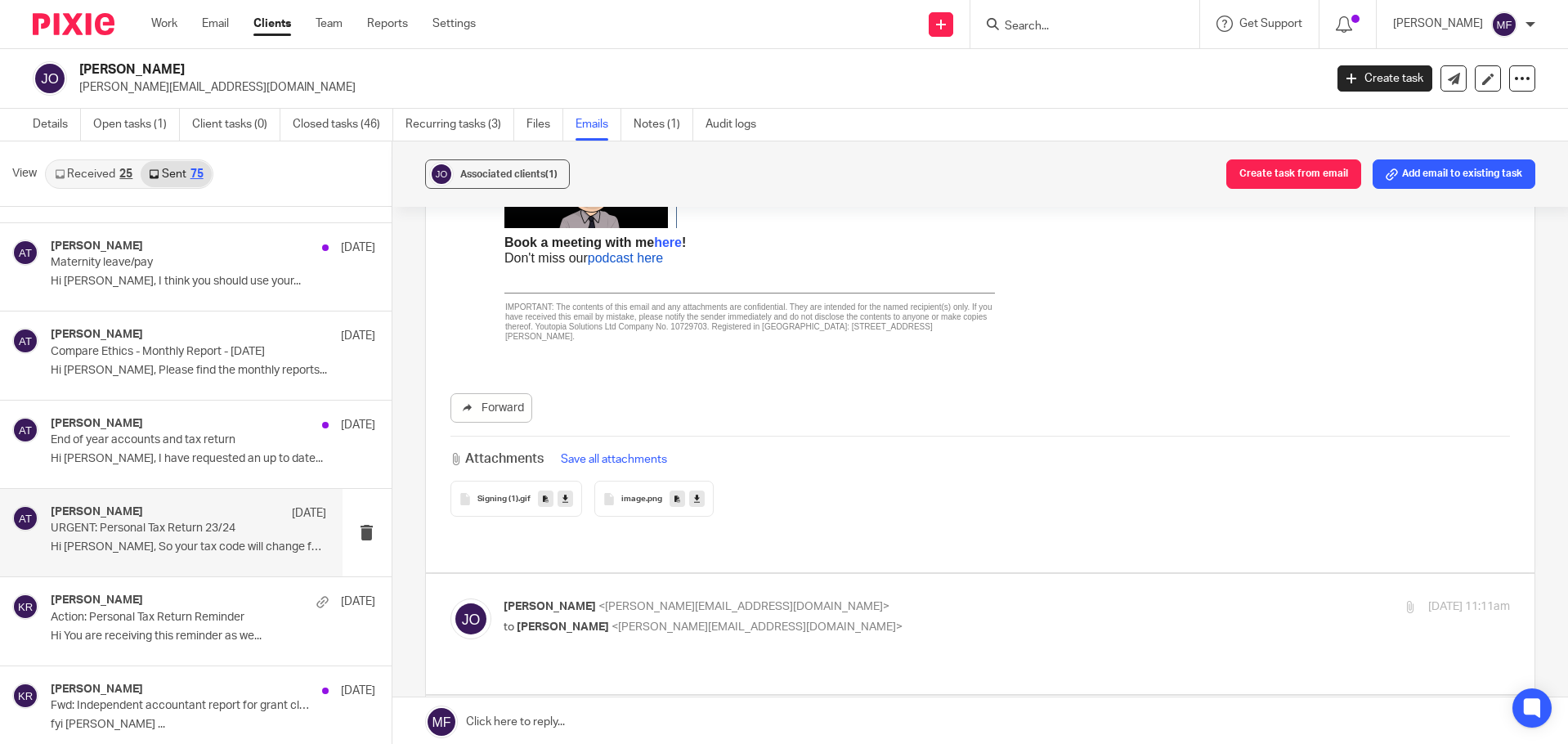
scroll to position [2208, 0]
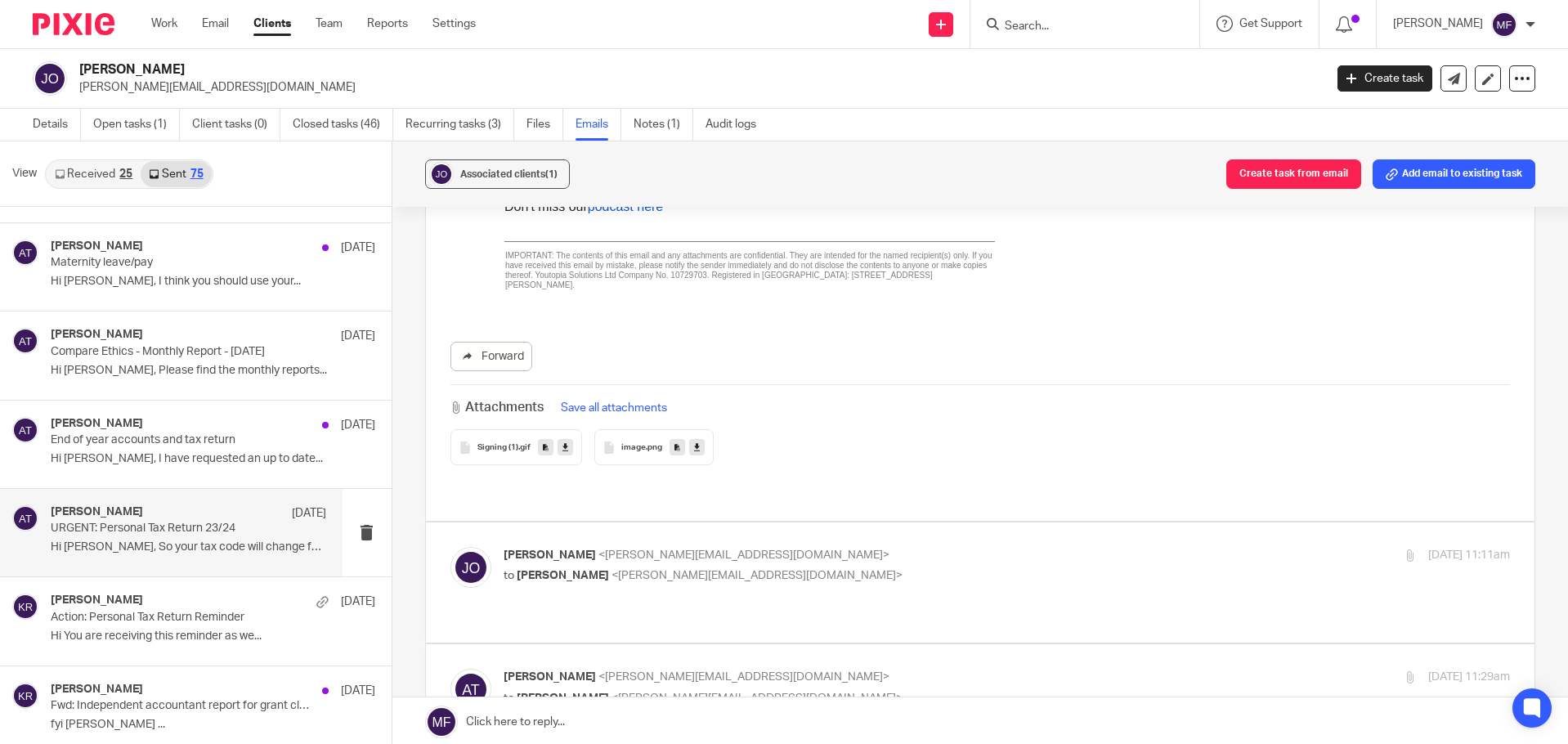
click at [752, 547] on div "James Omisakin <james.omisakin@compareethics.com> to Ashley Thomson <ashley@you…" at bounding box center [839, 566] width 671 height 38
checkbox input "true"
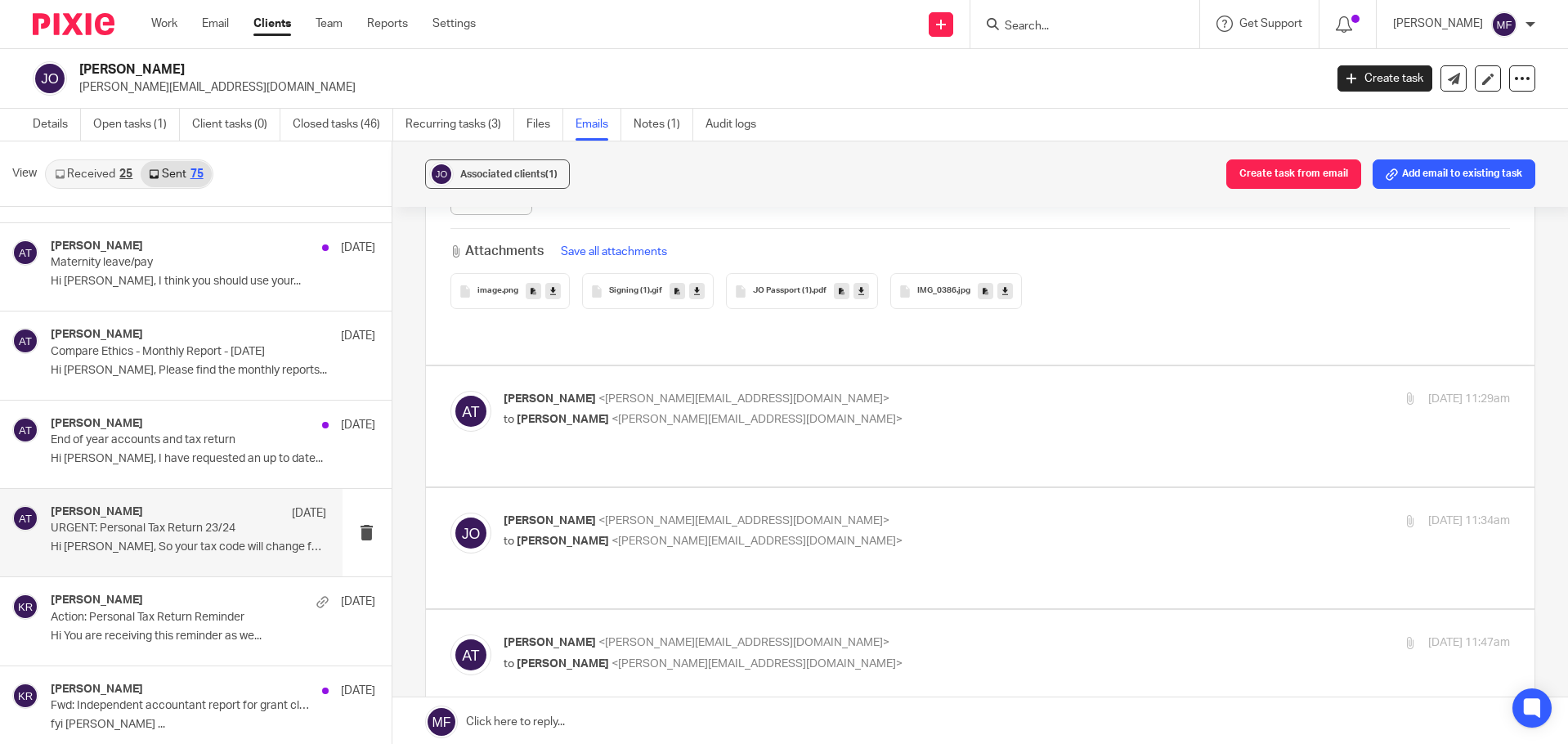
scroll to position [3188, 0]
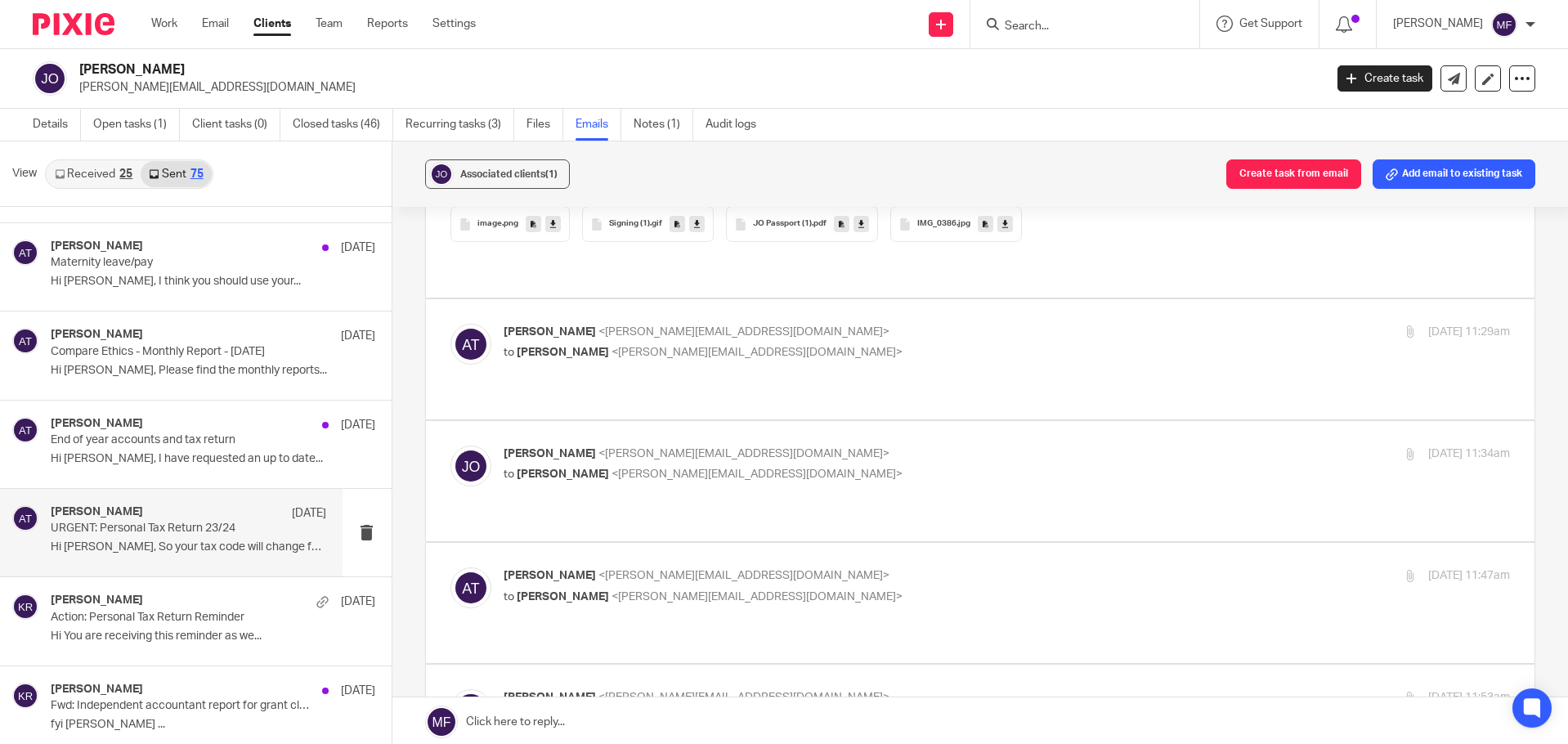
click at [709, 324] on div "Ashley Thomson <ashley@youtopia.co.uk> to James Omisakin <james.omisakin@compar…" at bounding box center [981, 359] width 1061 height 71
click at [709, 346] on span "<james.omisakin@compareethics.com>" at bounding box center [757, 352] width 291 height 12
checkbox input "true"
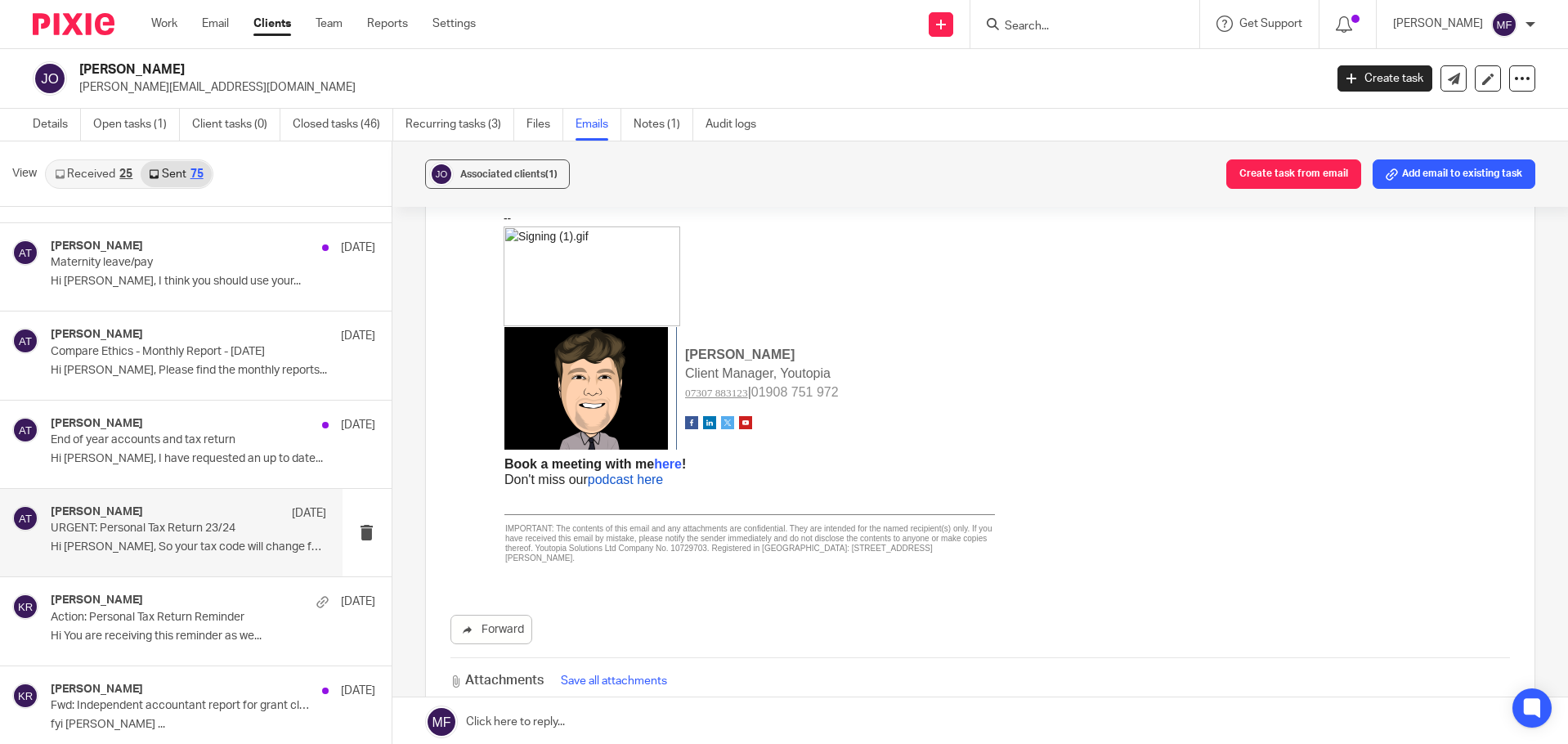
scroll to position [3924, 0]
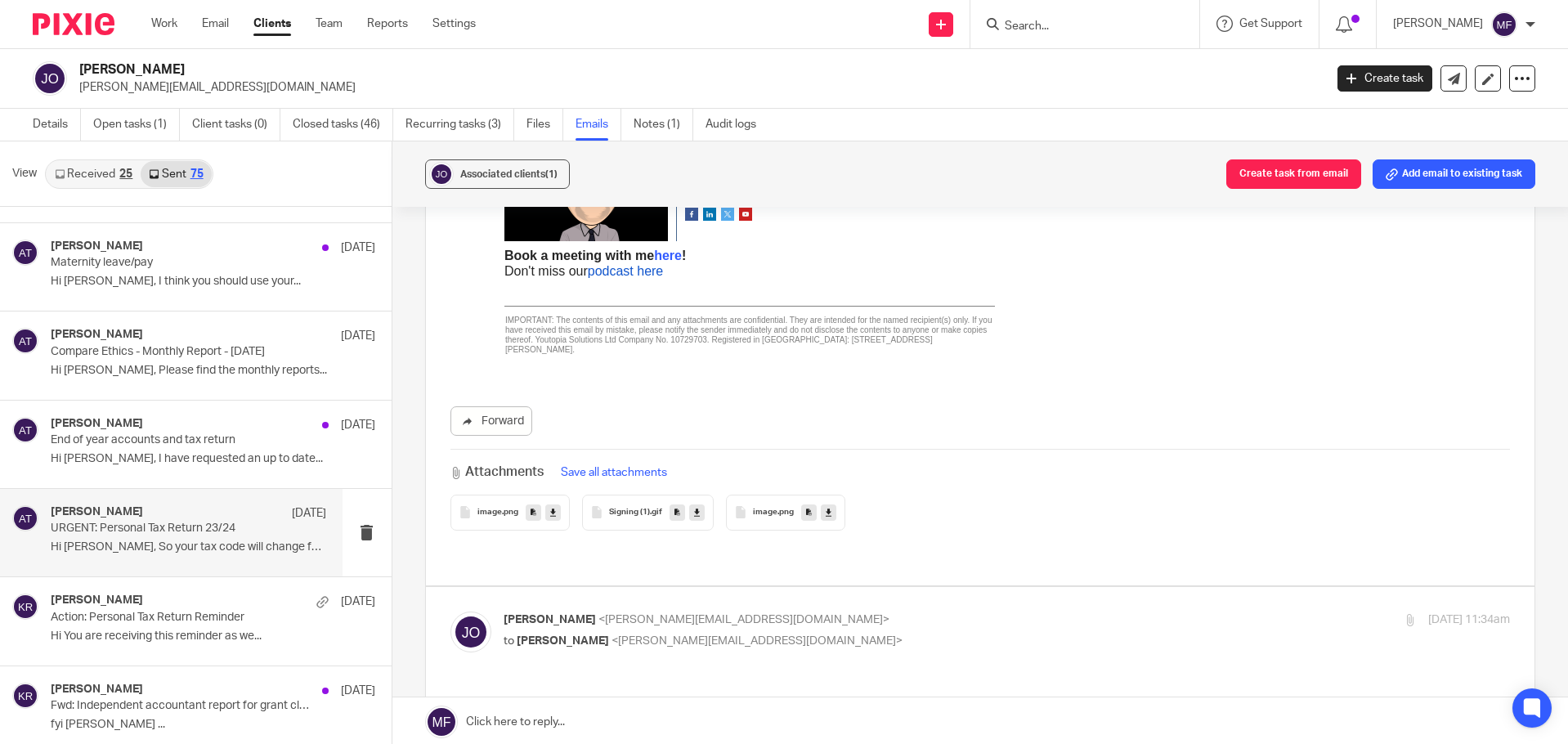
click at [838, 612] on div "James Omisakin <james.omisakin@compareethics.com> to Ashley Thomson <ashley@you…" at bounding box center [839, 631] width 671 height 38
checkbox input "true"
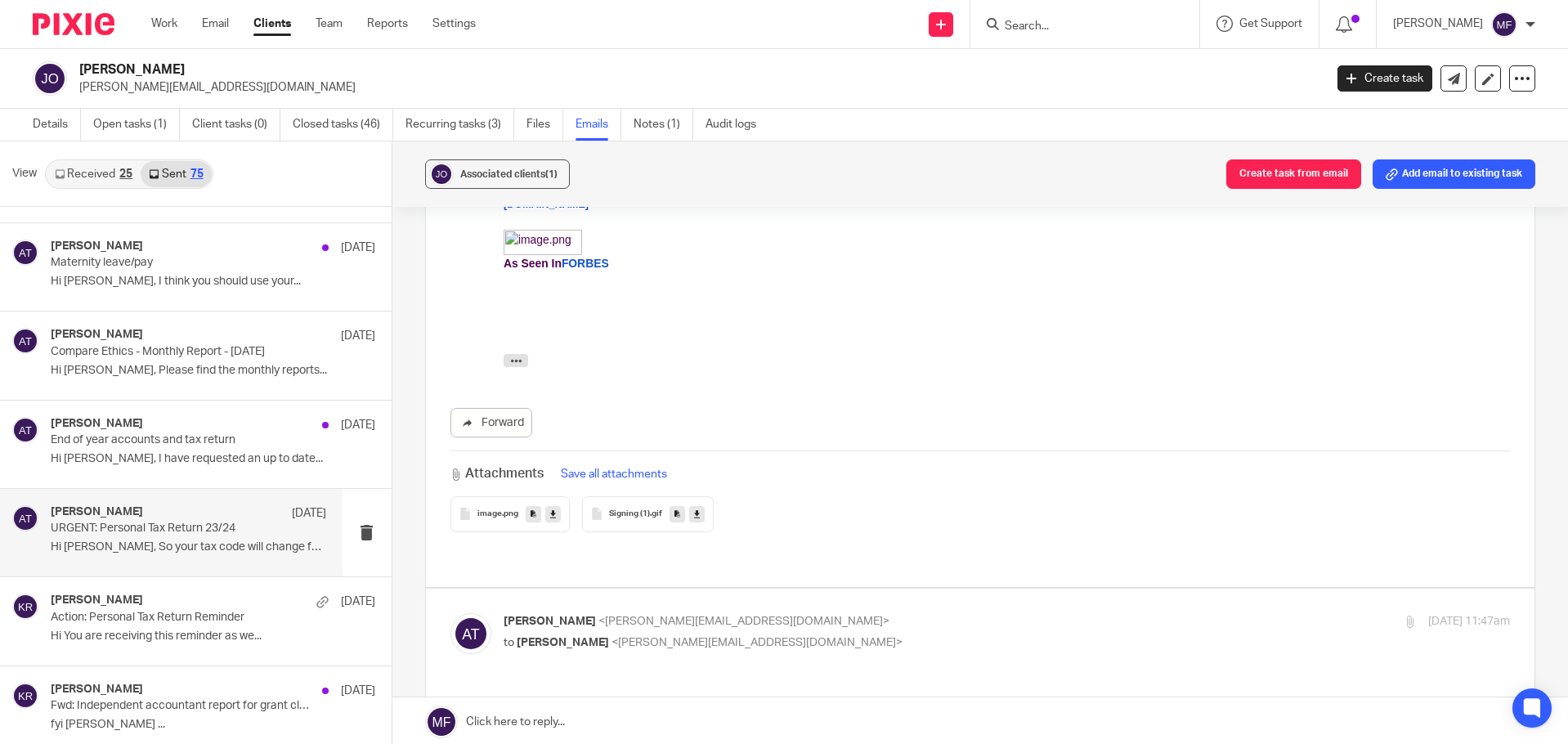
scroll to position [4497, 0]
click at [775, 613] on p "Ashley Thomson <ashley@youtopia.co.uk>" at bounding box center [839, 621] width 671 height 17
checkbox input "true"
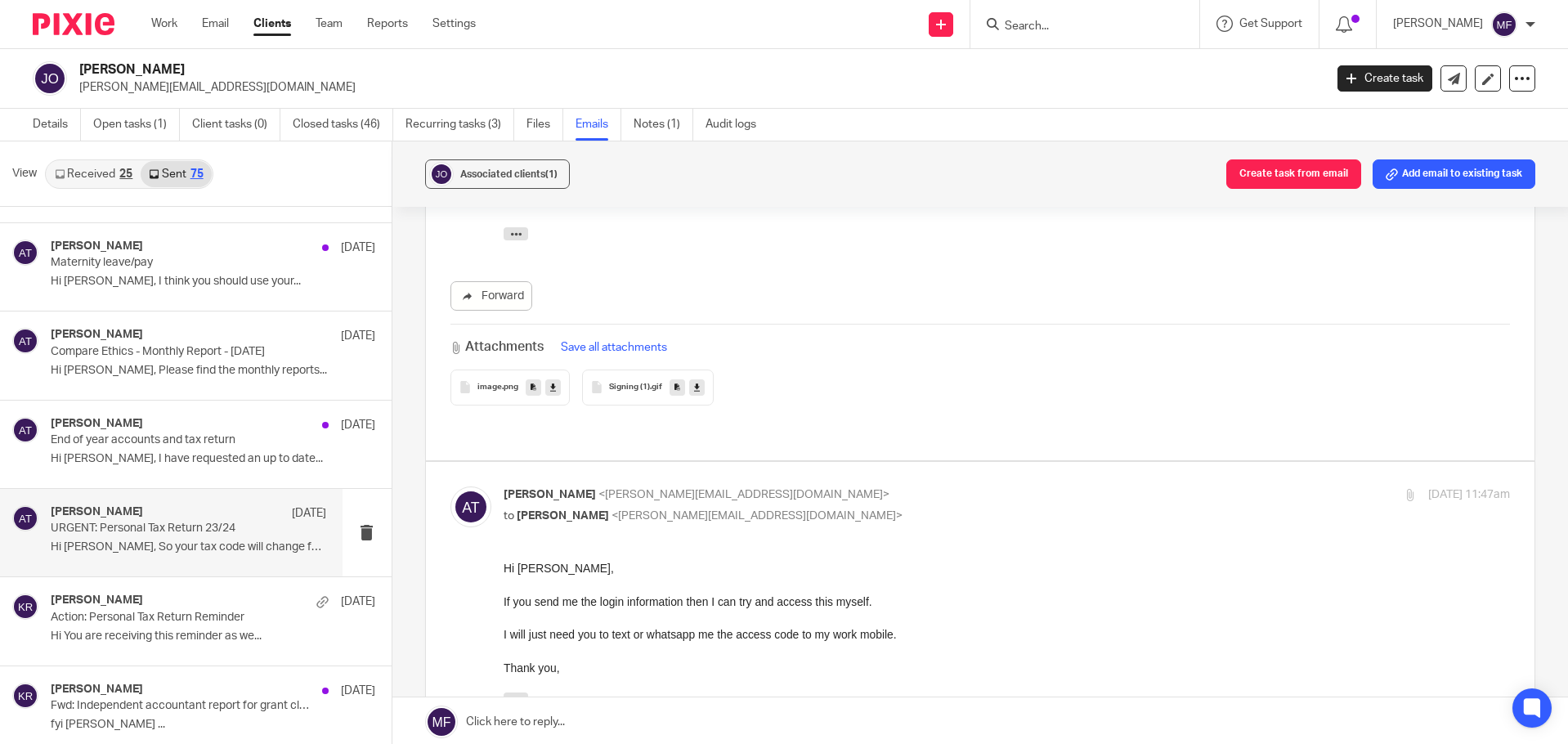
scroll to position [4660, 0]
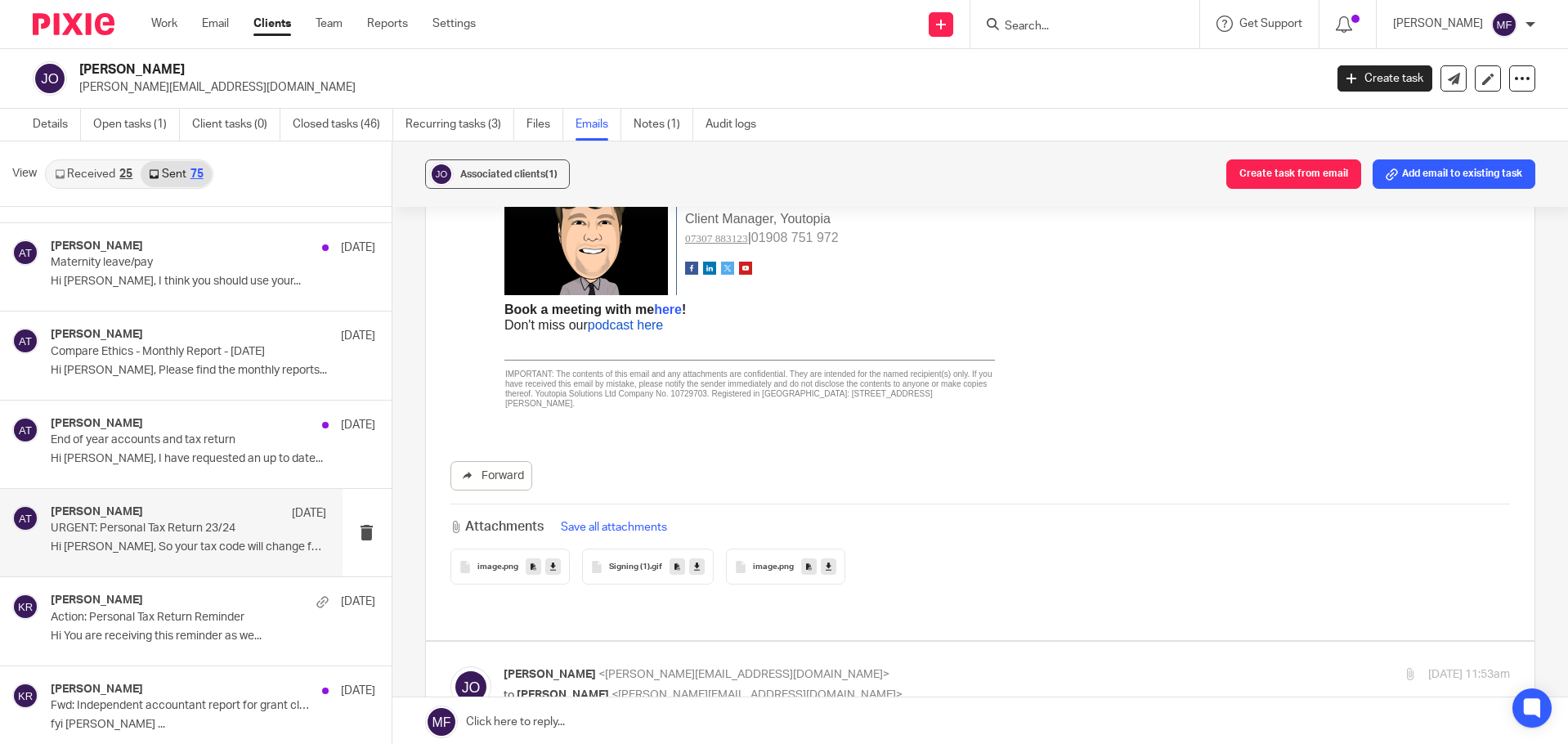
click at [735, 668] on span "<james.omisakin@compareethics.com>" at bounding box center [744, 674] width 291 height 12
checkbox input "true"
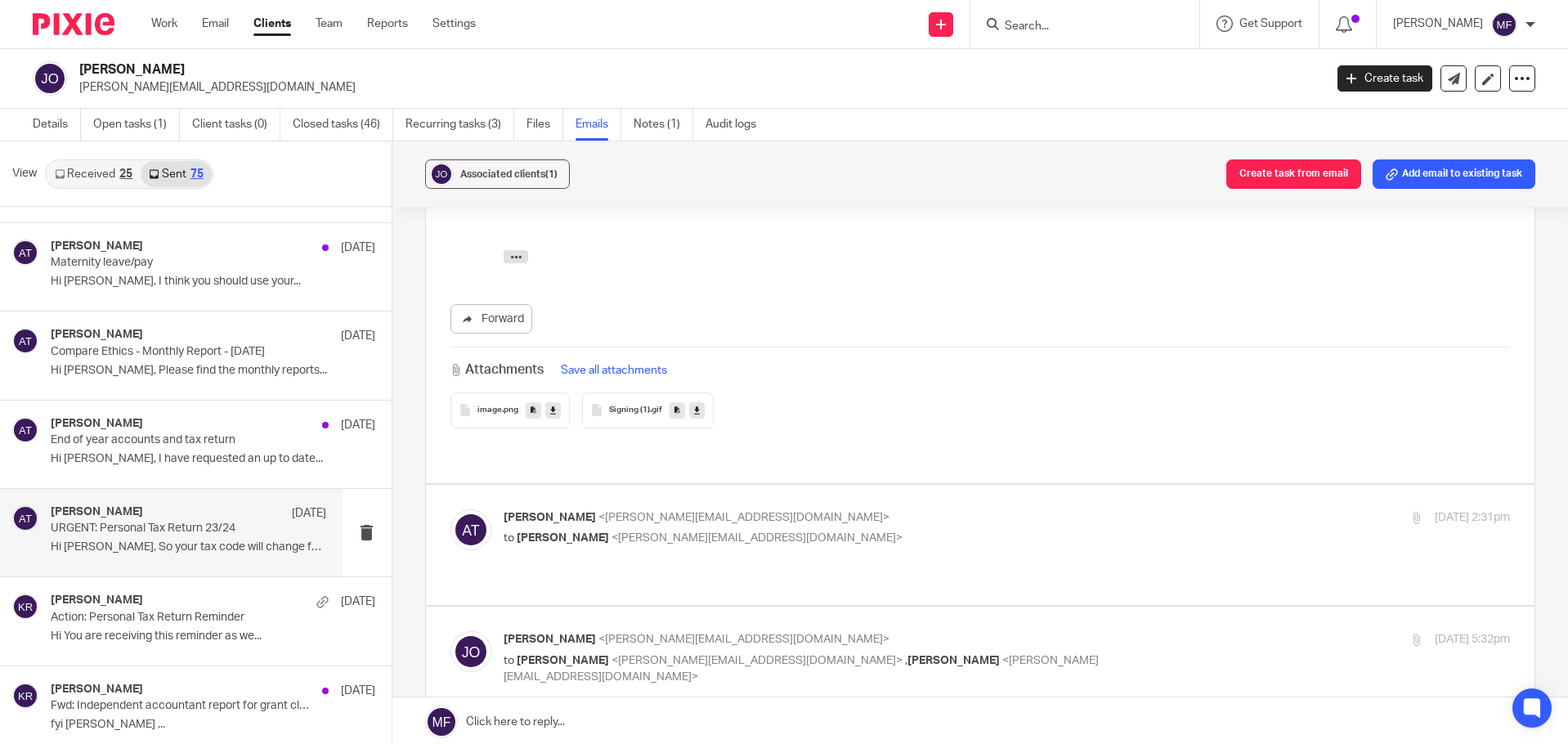
scroll to position [6050, 0]
click at [687, 480] on label at bounding box center [981, 540] width 1109 height 121
click at [451, 503] on input "checkbox" at bounding box center [450, 503] width 1 height 1
checkbox input "true"
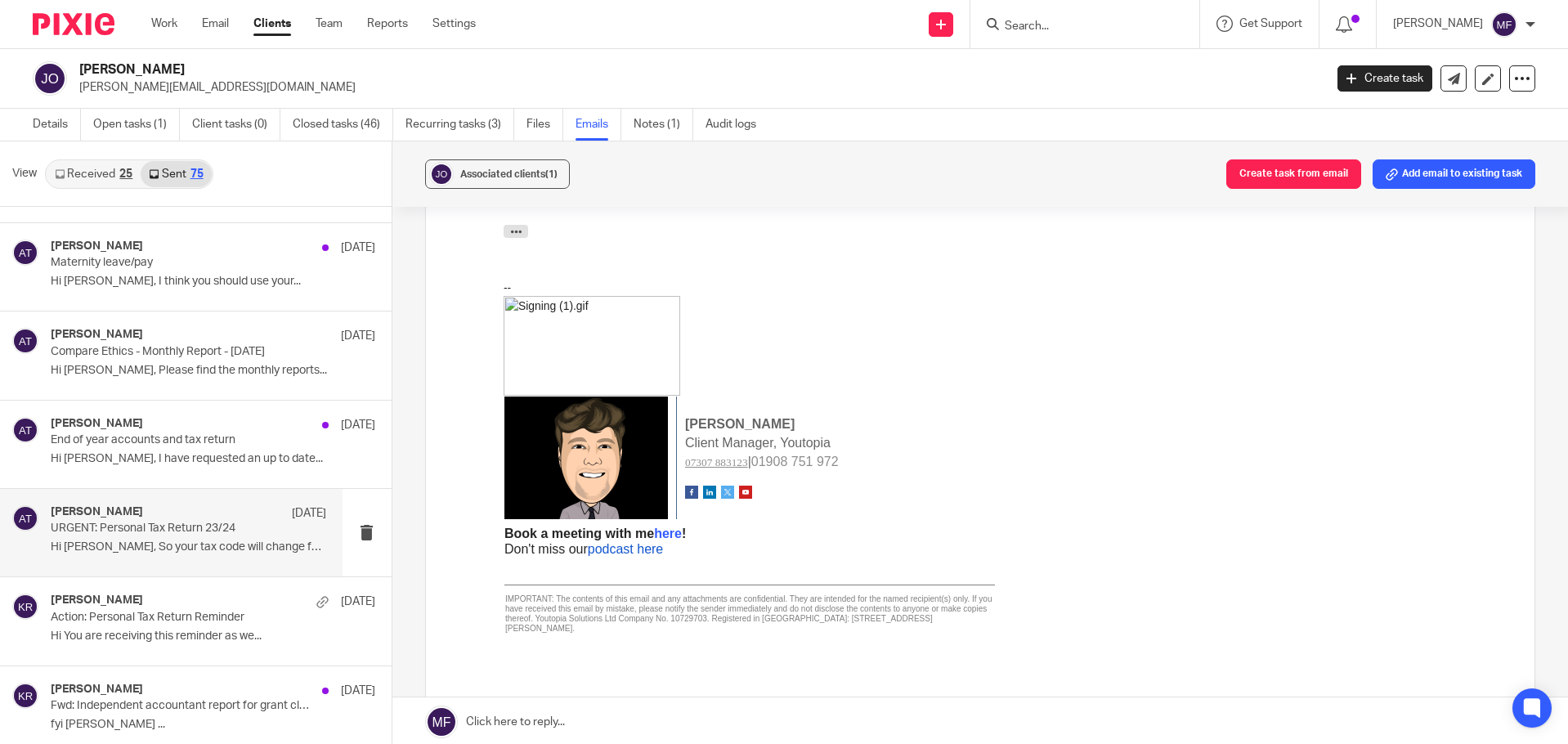
scroll to position [6786, 0]
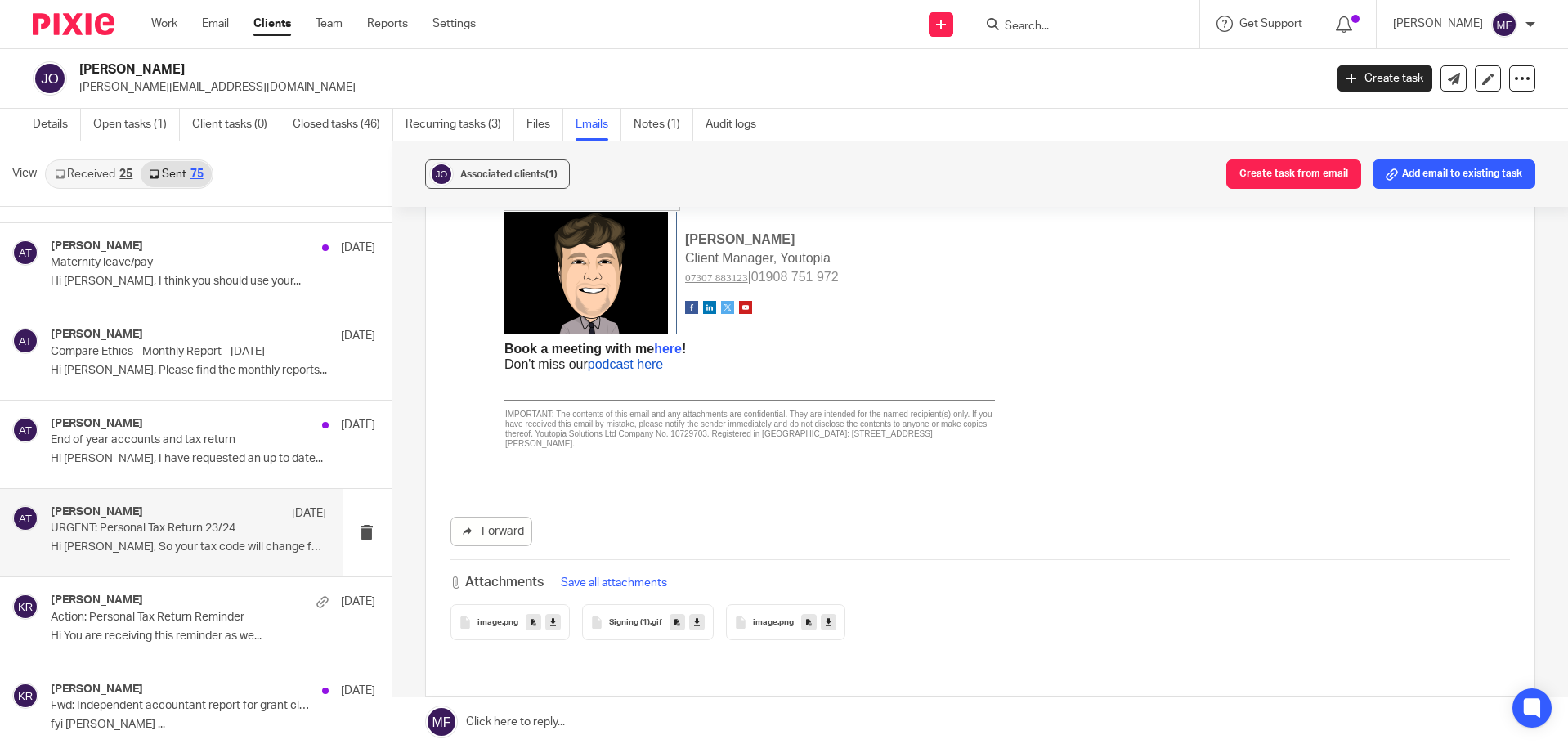
click at [612, 722] on div "James Omisakin <james.omisakin@compareethics.com> to Ashley Thomson <ashley@you…" at bounding box center [839, 749] width 671 height 55
checkbox input "true"
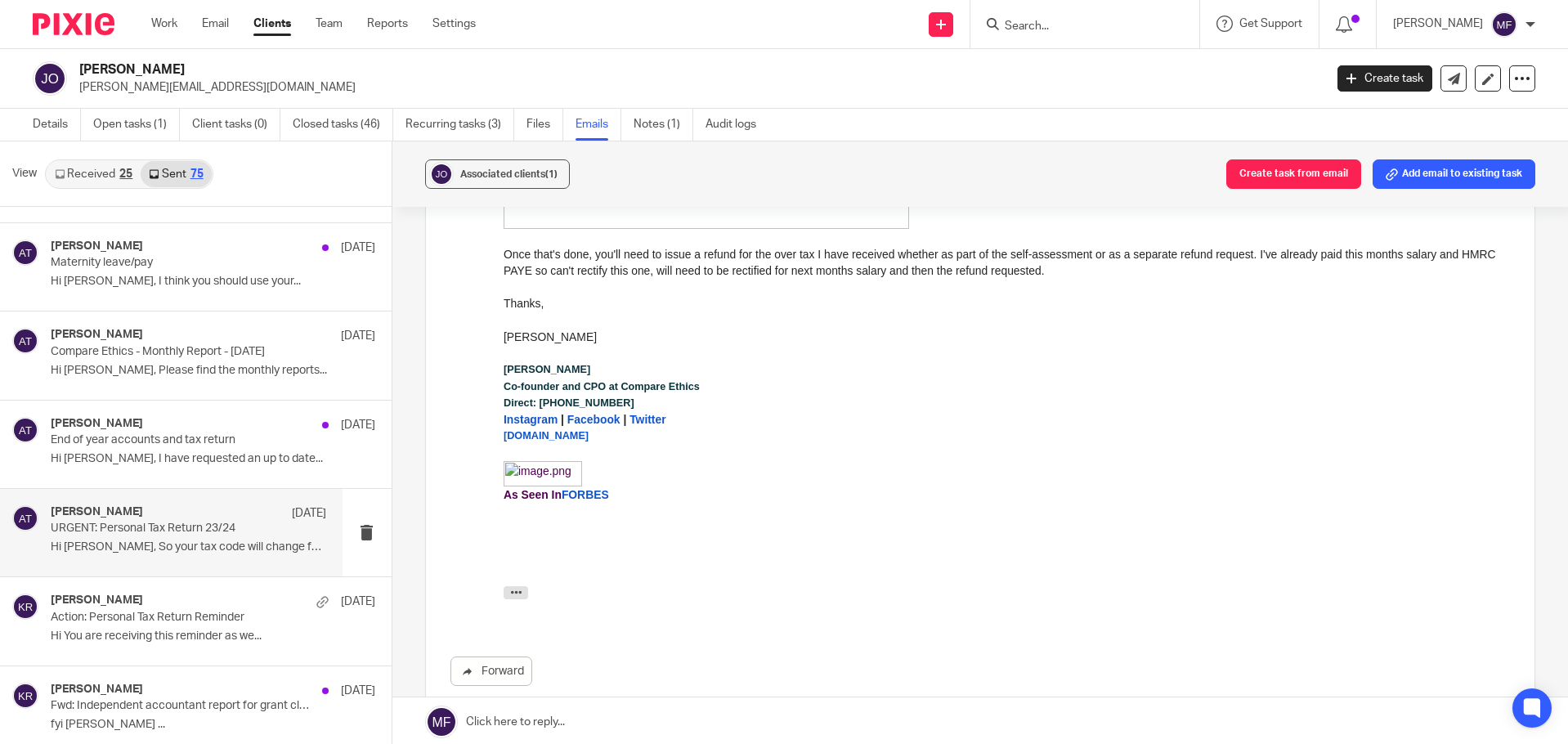
scroll to position [8258, 0]
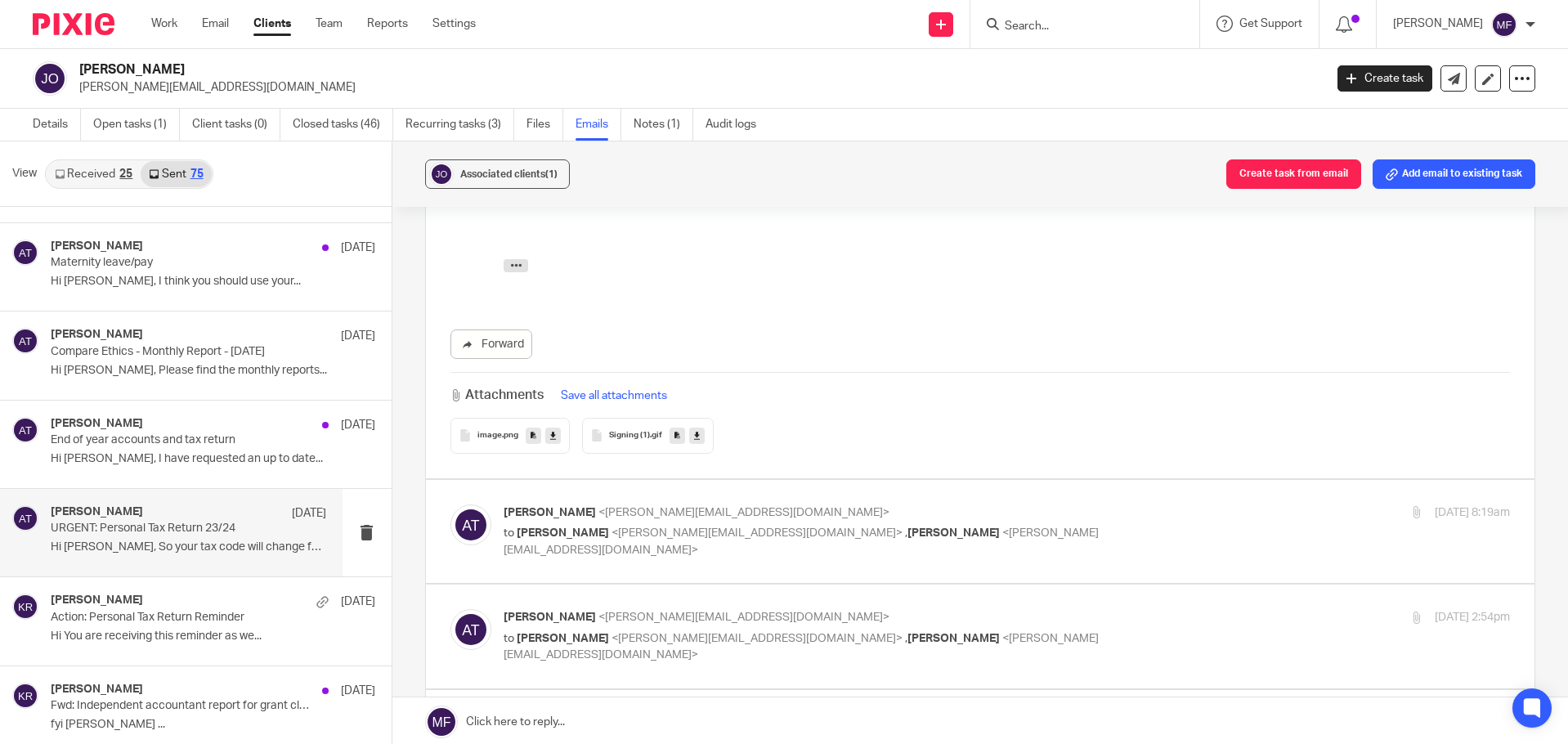
click at [641, 527] on span "<james.omisakin@compareethics.com>" at bounding box center [757, 533] width 291 height 12
checkbox input "true"
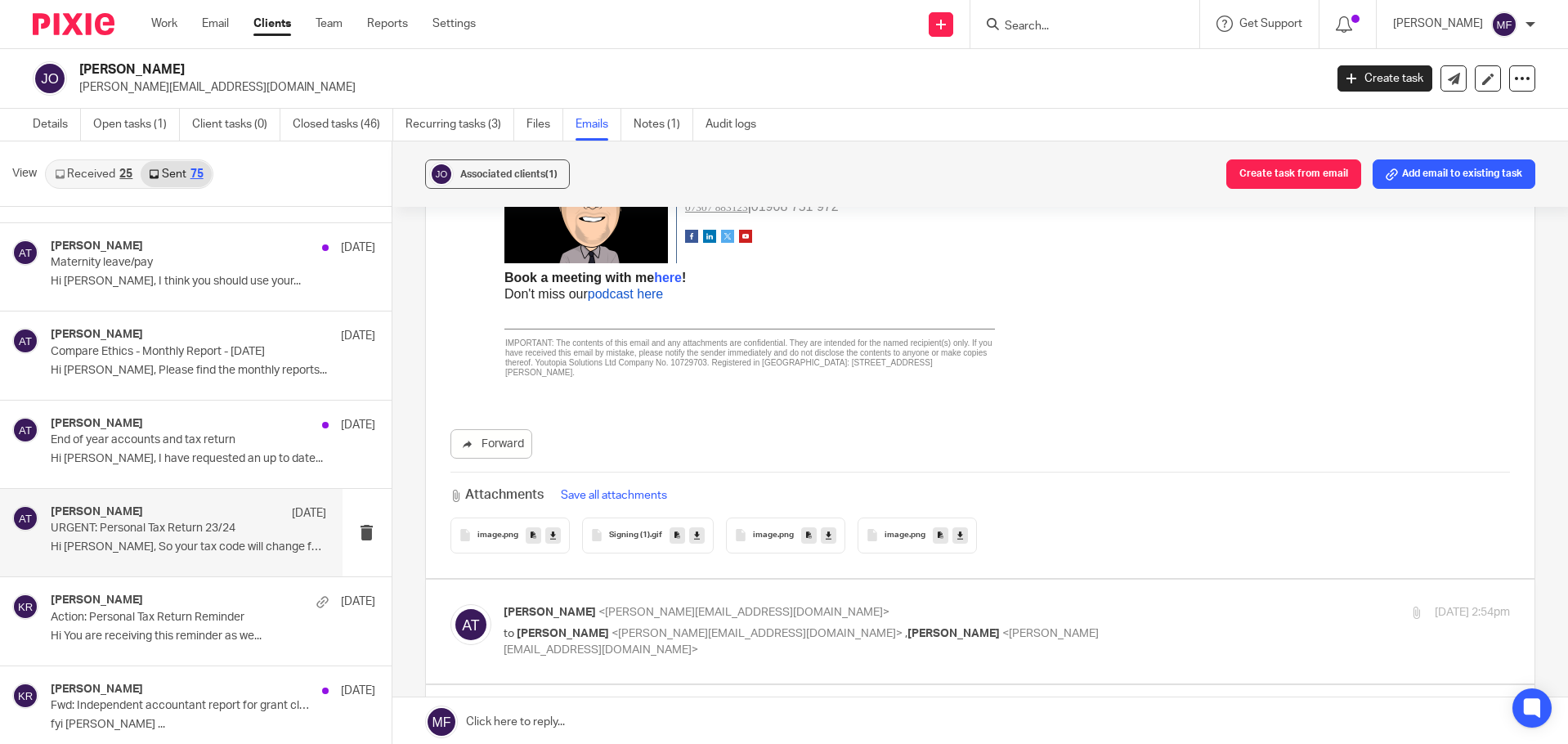
scroll to position [8994, 0]
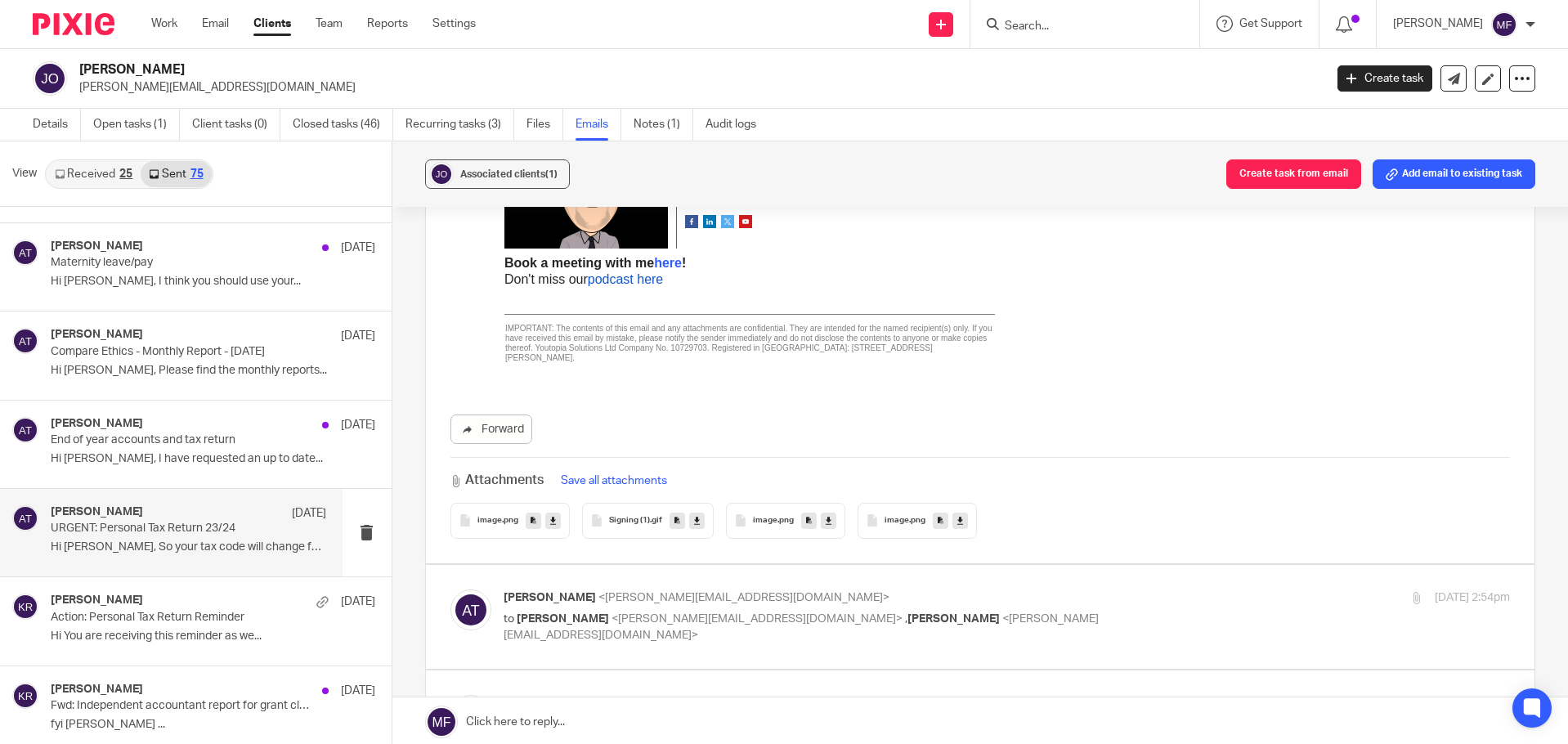
click at [664, 695] on p "James Omisakin <james.omisakin@compareethics.com>" at bounding box center [839, 704] width 671 height 17
checkbox input "true"
click at [658, 589] on div "Ashley Thomson <ashley@youtopia.co.uk> to James Omisakin <james.omisakin@compar…" at bounding box center [981, 616] width 1061 height 55
click at [662, 614] on span "<james.omisakin@compareethics.com>" at bounding box center [757, 619] width 291 height 12
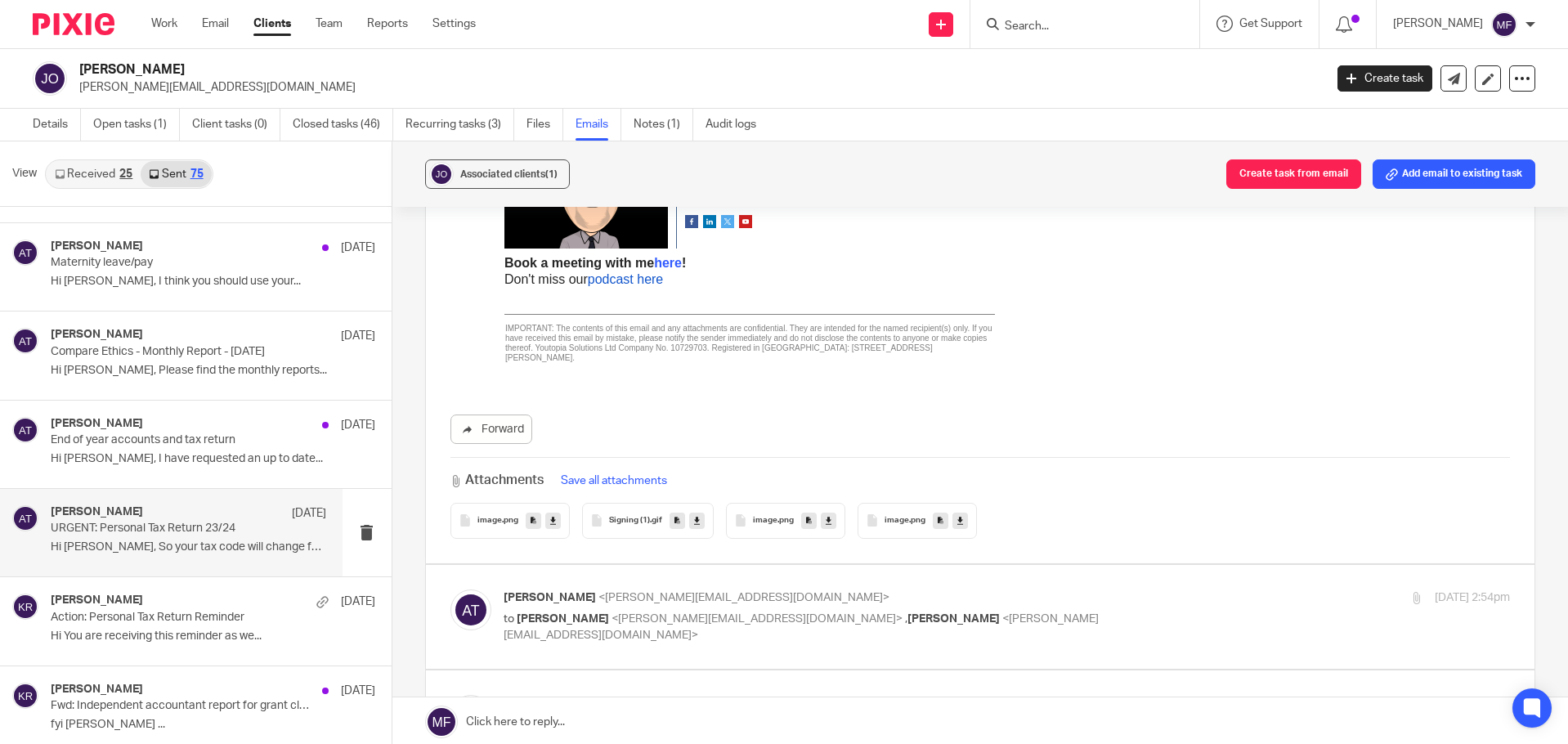
checkbox input "true"
